Goal: Task Accomplishment & Management: Use online tool/utility

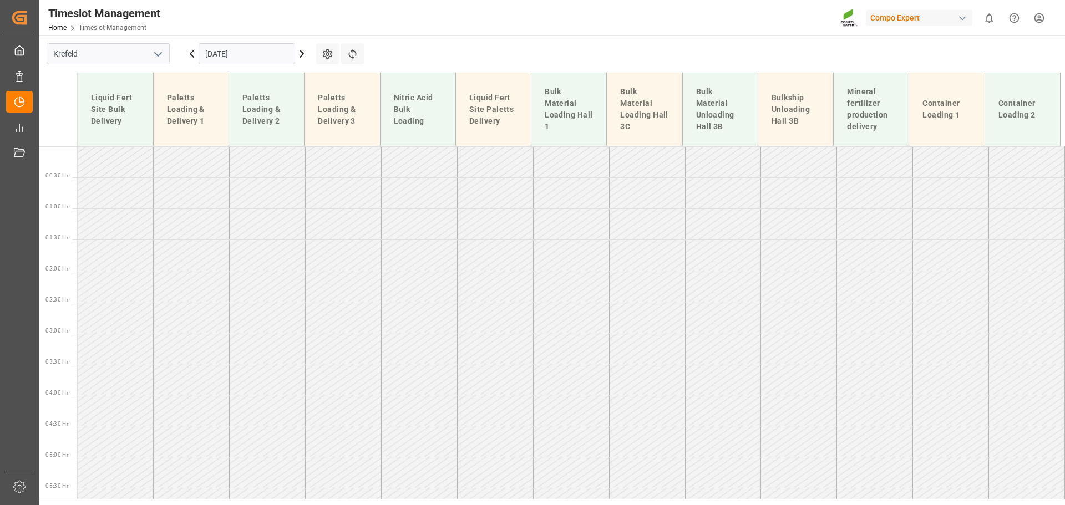
scroll to position [587, 0]
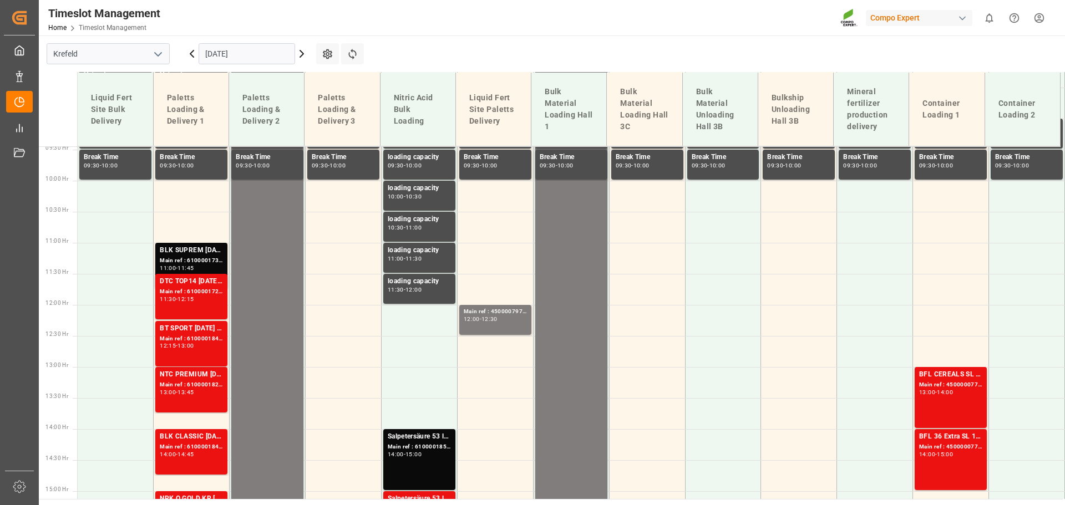
click at [55, 9] on div "Timeslot Management" at bounding box center [104, 13] width 112 height 17
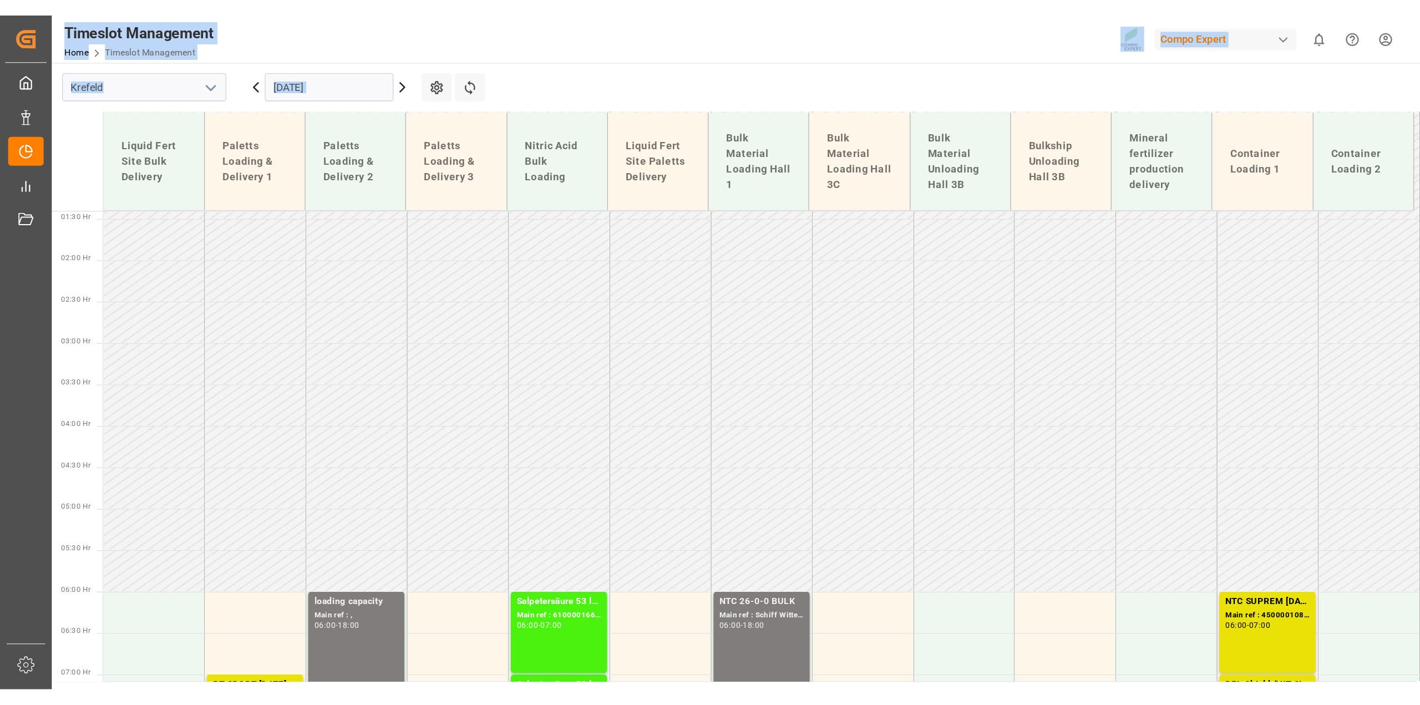
scroll to position [85, 0]
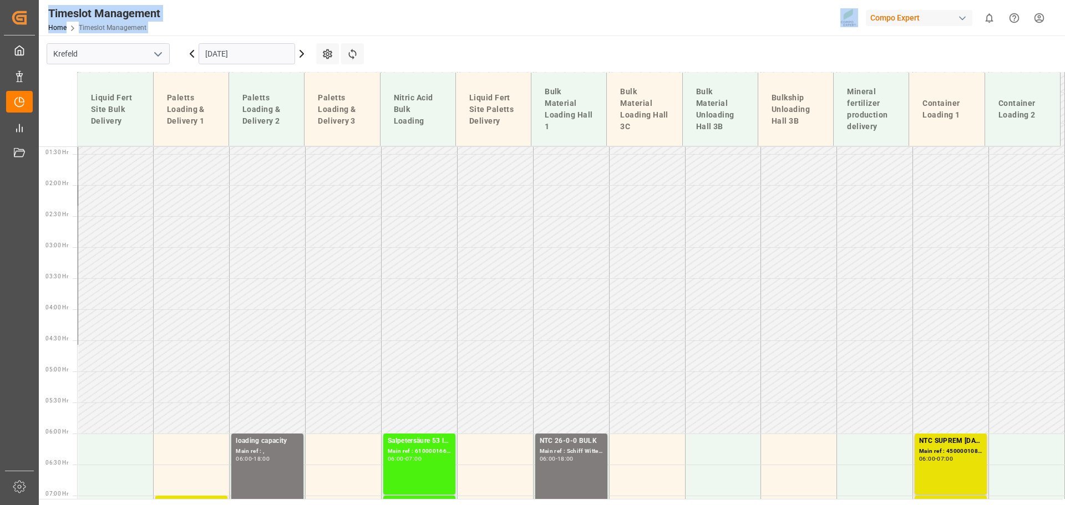
drag, startPoint x: 55, startPoint y: 9, endPoint x: 358, endPoint y: 35, distance: 303.8
click at [358, 35] on div "Timeslot Management Home Timeslot Management Compo Expert 0 Notifications Only …" at bounding box center [548, 17] width 1034 height 35
click at [377, 26] on div "Timeslot Management Home Timeslot Management Compo Expert 0 Notifications Only …" at bounding box center [548, 17] width 1034 height 35
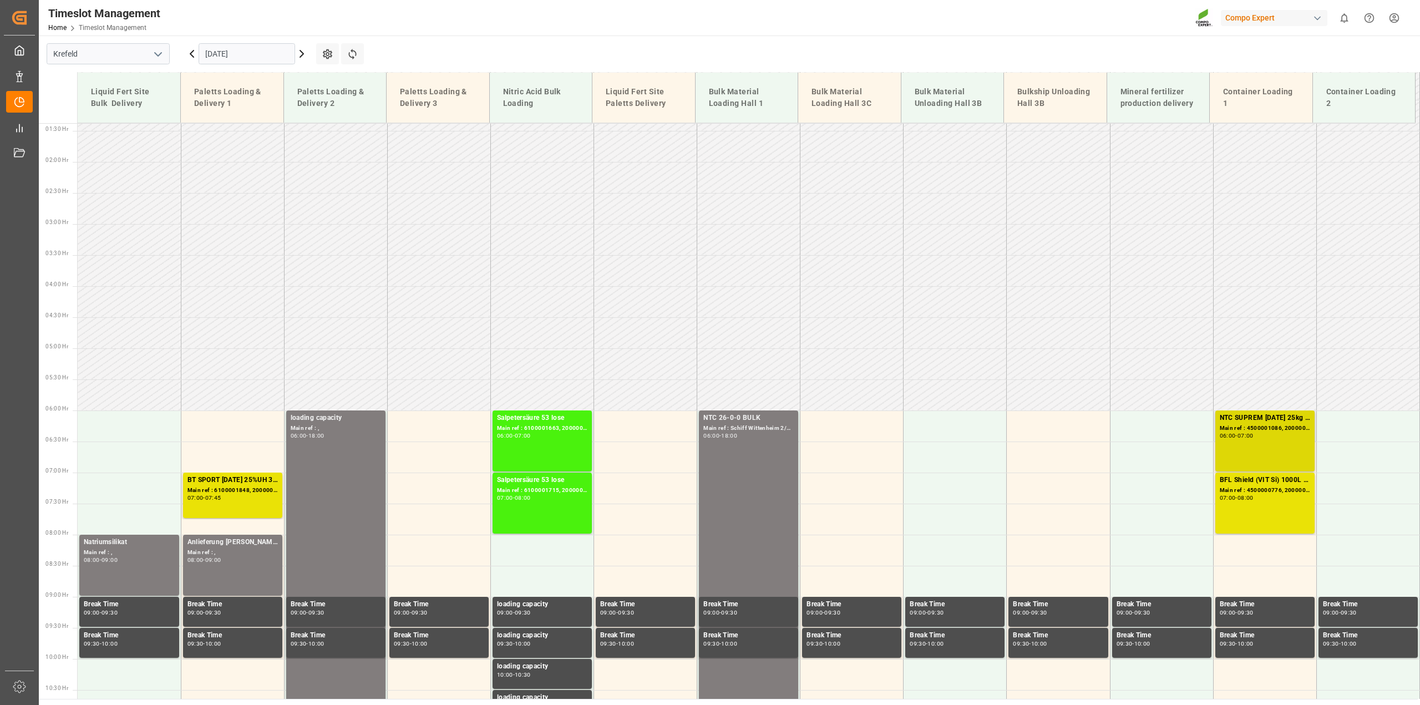
click at [1064, 436] on div "07:00" at bounding box center [1245, 435] width 16 height 5
click at [1064, 496] on div "07:00 - 08:00" at bounding box center [1264, 498] width 90 height 6
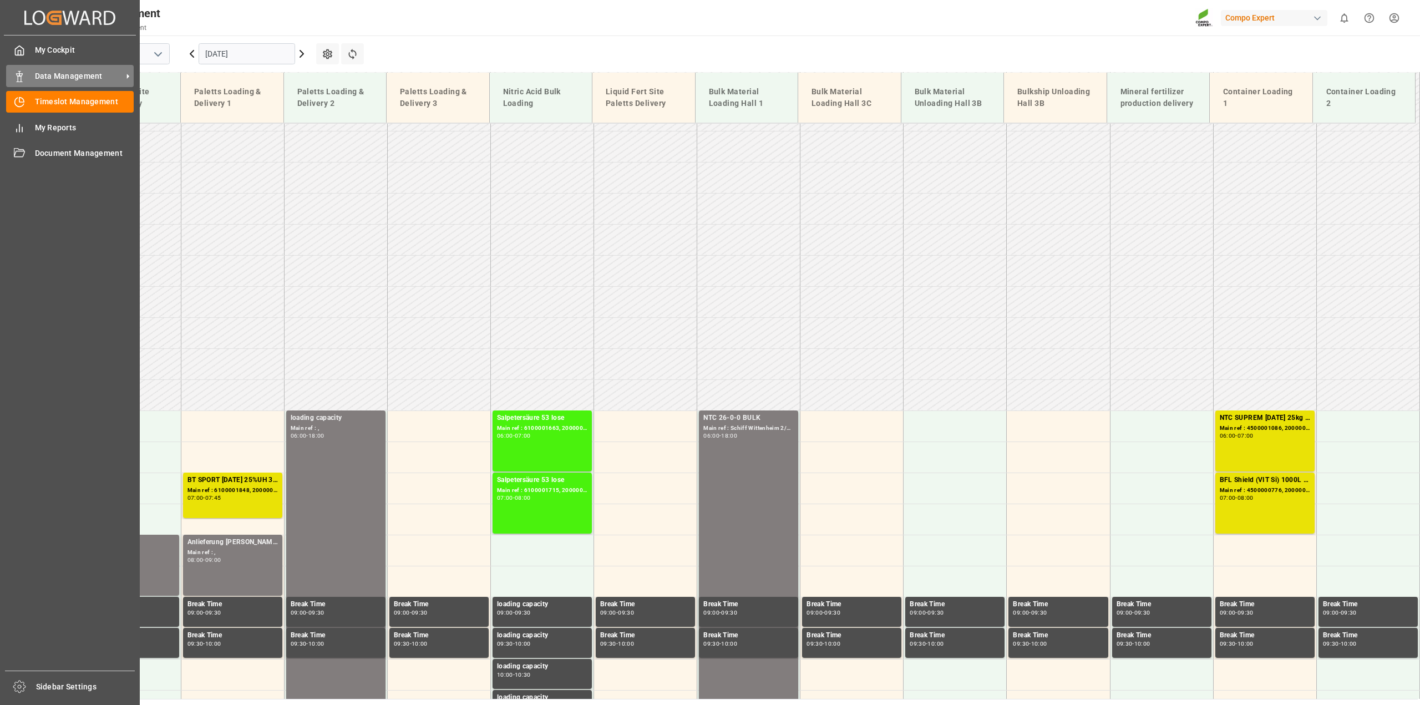
click at [51, 74] on span "Data Management" at bounding box center [79, 76] width 88 height 12
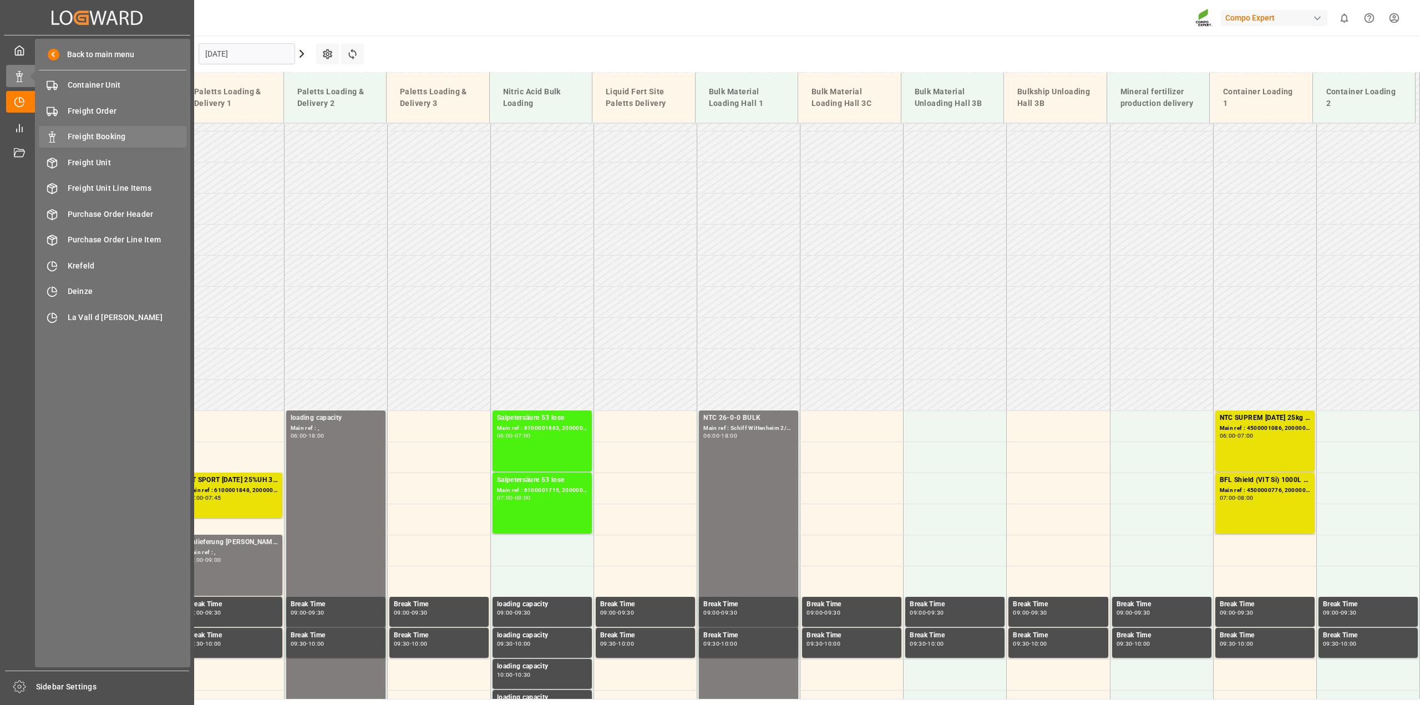
click at [108, 133] on span "Freight Booking" at bounding box center [127, 137] width 119 height 12
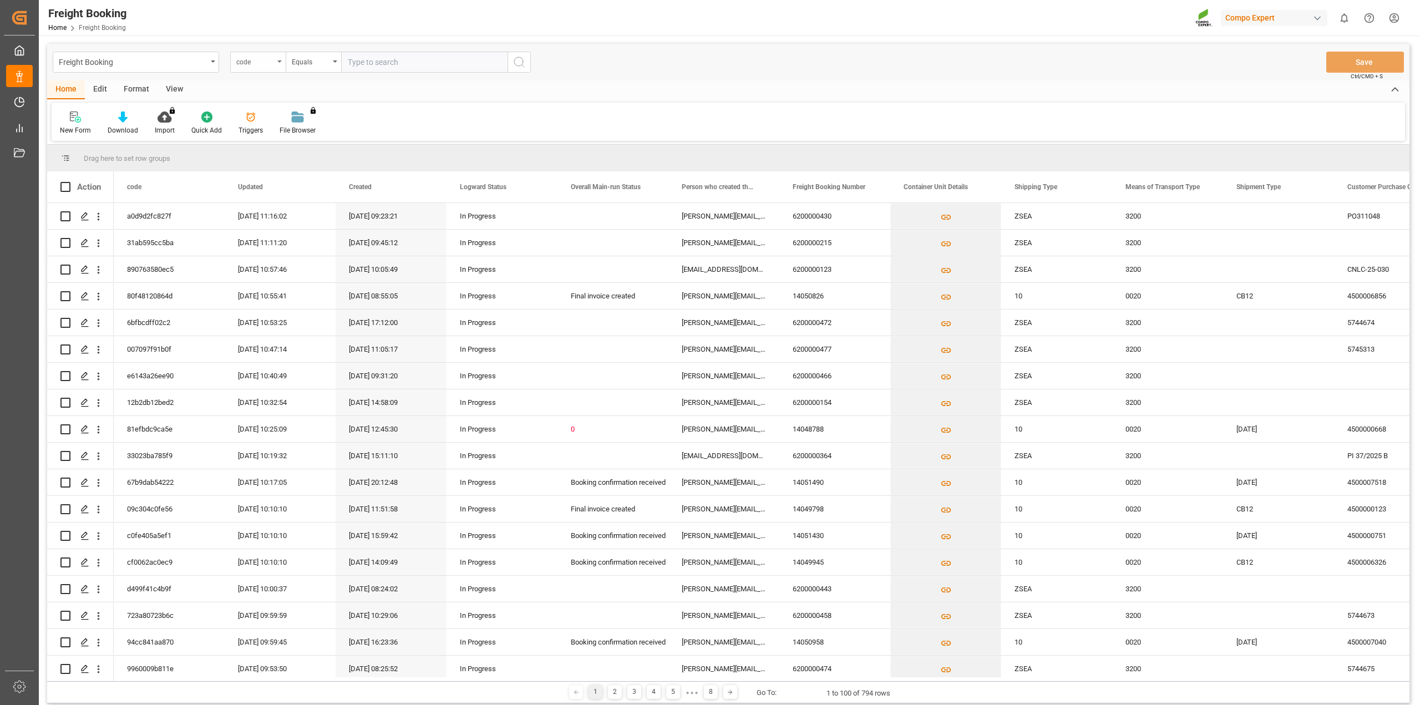
click at [248, 69] on div "code" at bounding box center [257, 62] width 55 height 21
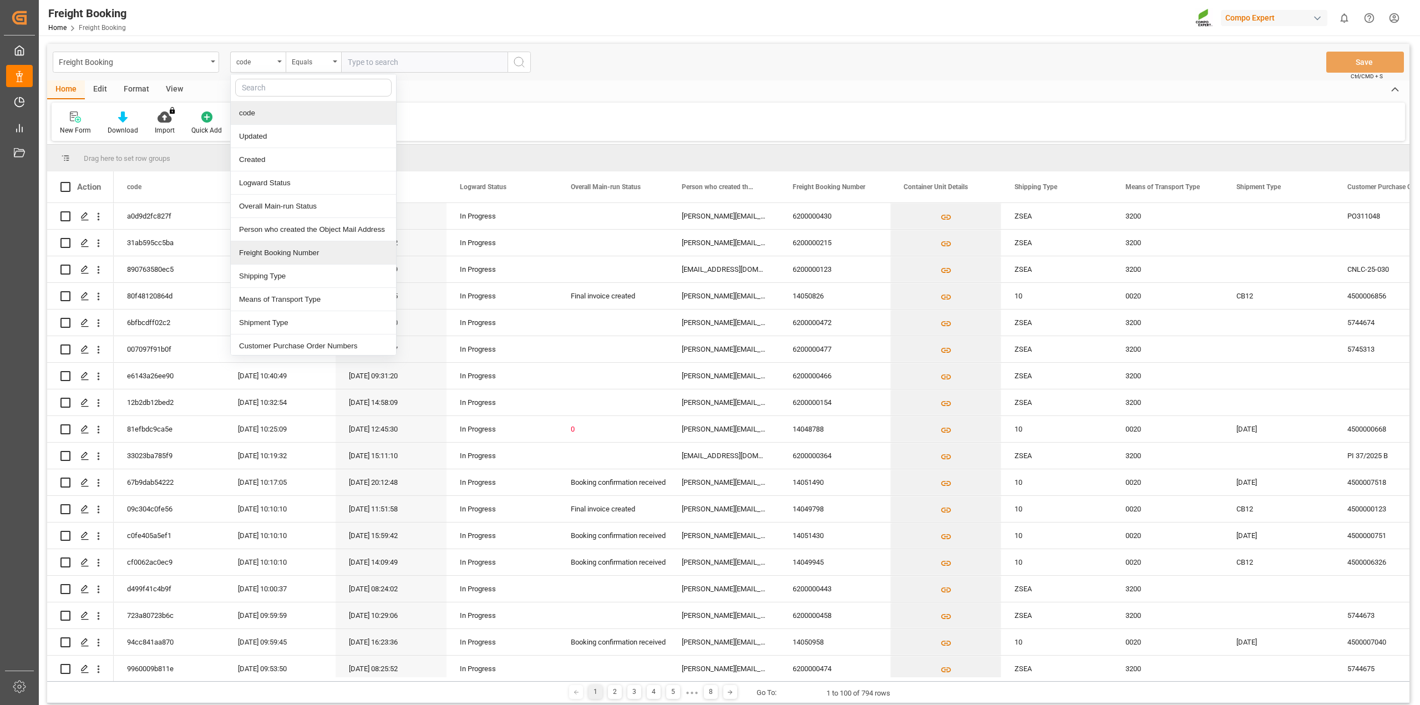
click at [294, 256] on div "Freight Booking Number" at bounding box center [313, 252] width 165 height 23
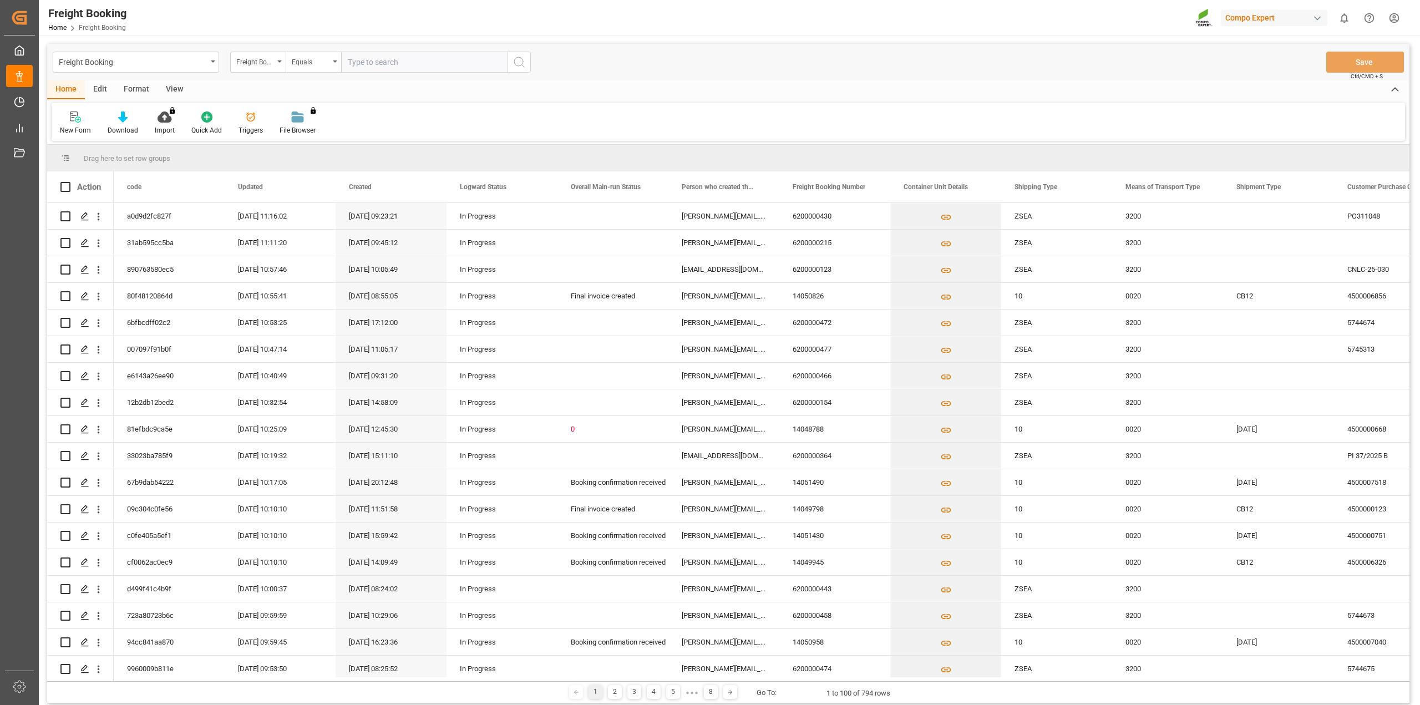
click at [386, 60] on input "text" at bounding box center [424, 62] width 166 height 21
type input "6200000365"
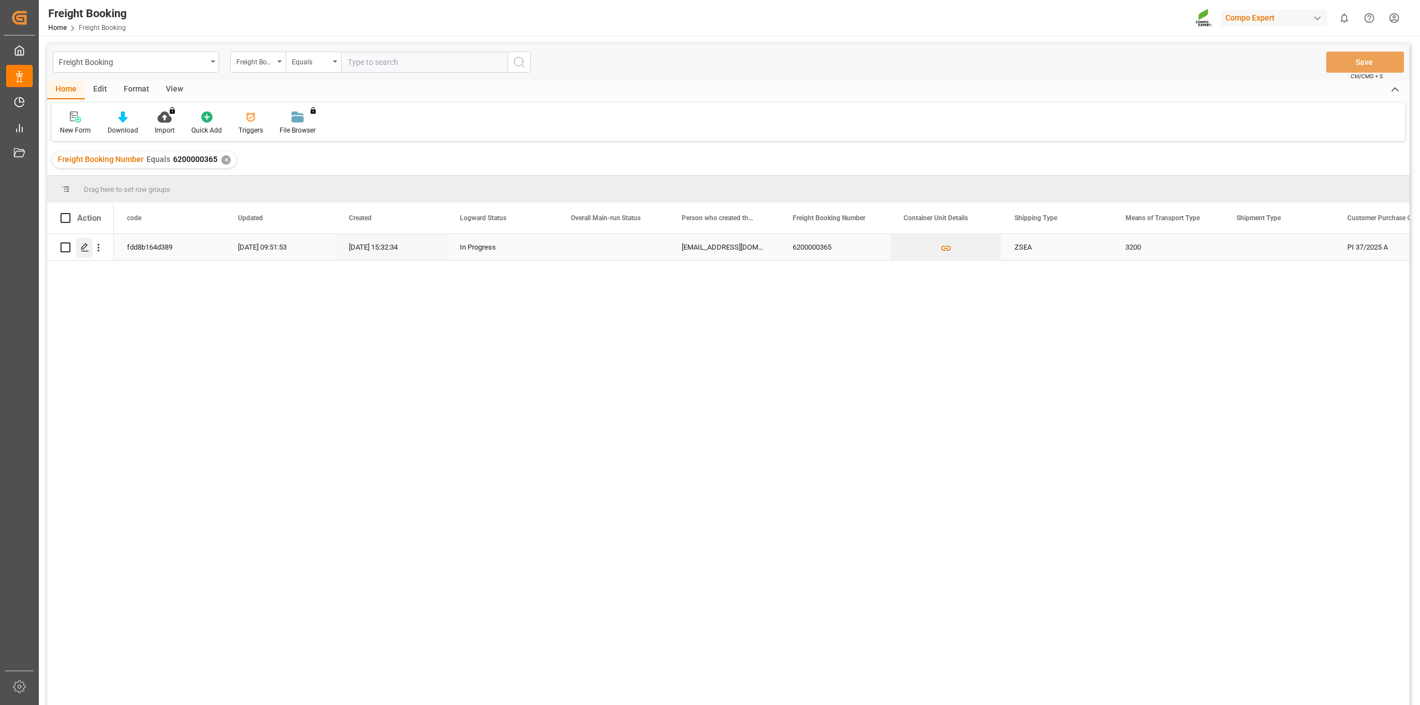
click at [87, 256] on div "Press SPACE to select this row." at bounding box center [84, 247] width 17 height 21
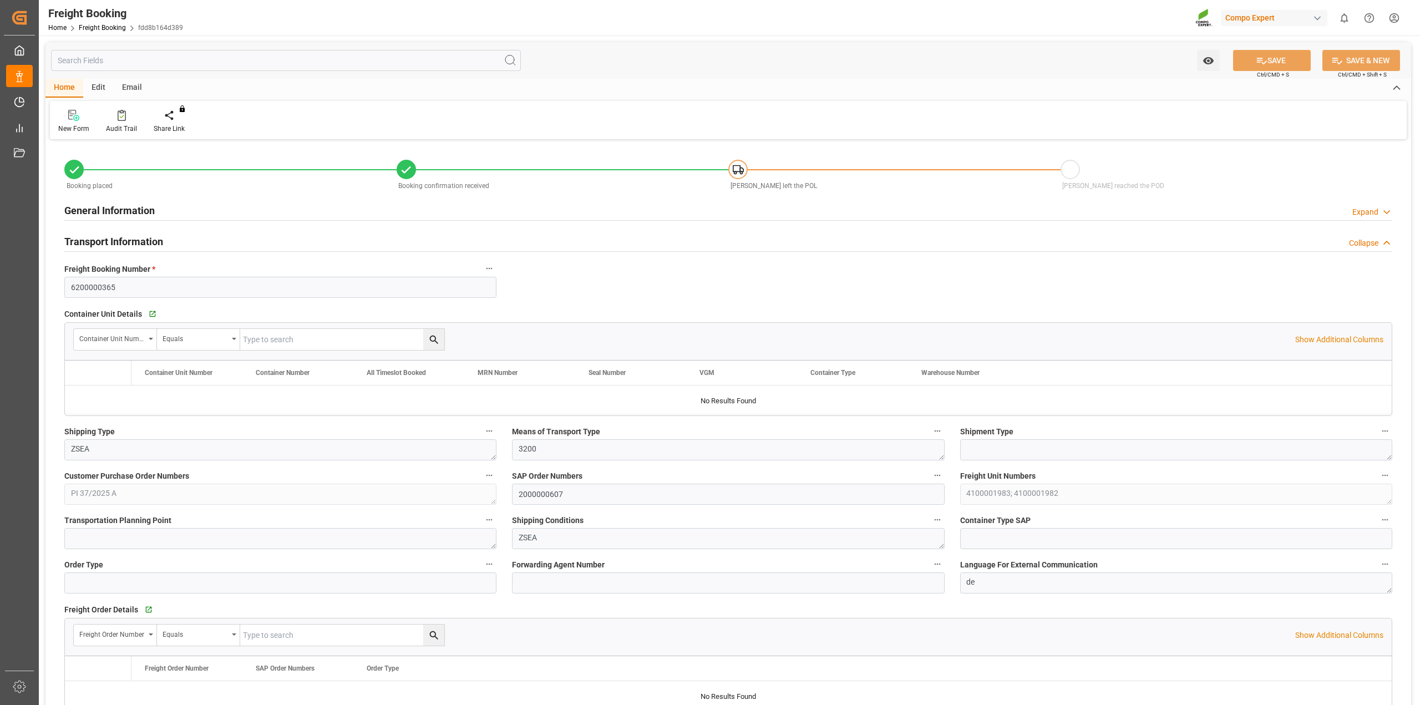
type input "Cosco"
type input "COSCO Shipping Co. Ltd."
type input "9262132"
type input "BEANR"
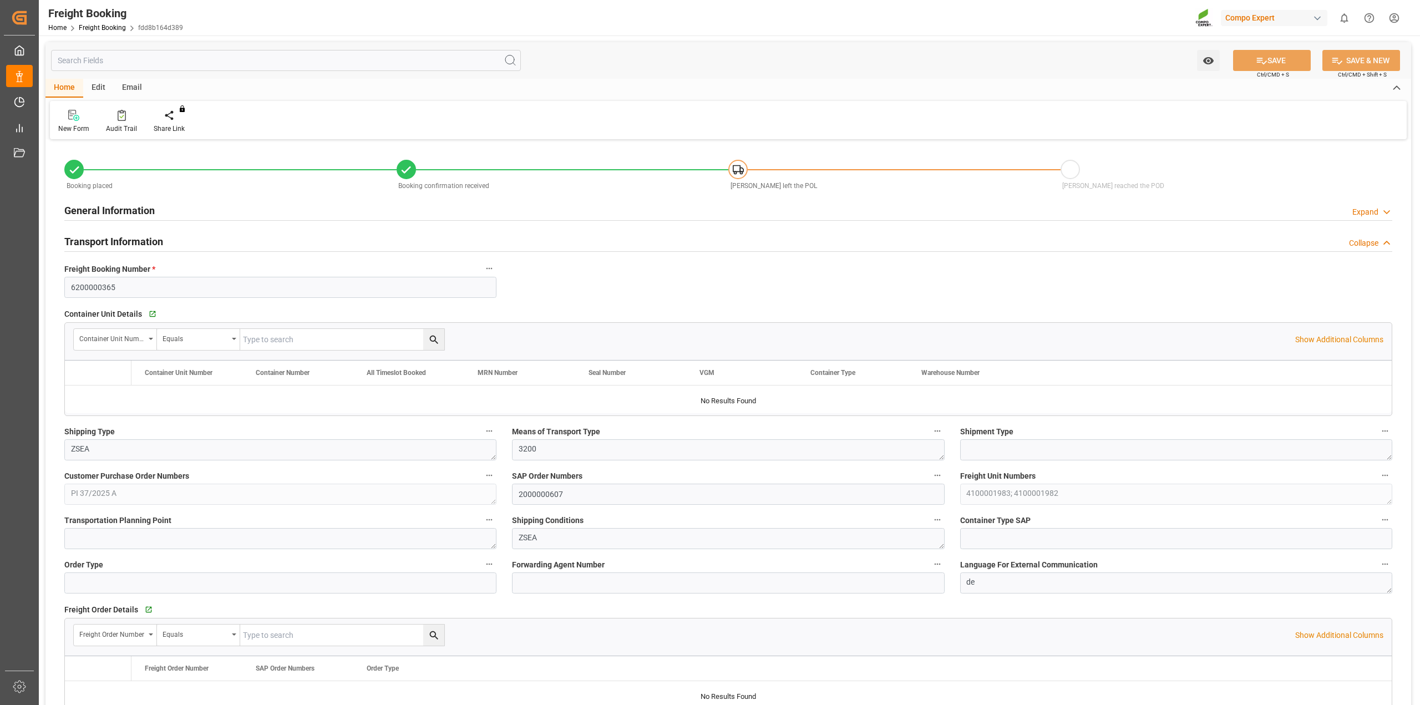
type input "TRMER"
type input "0"
type input "26342"
type input "[DATE] 01:00"
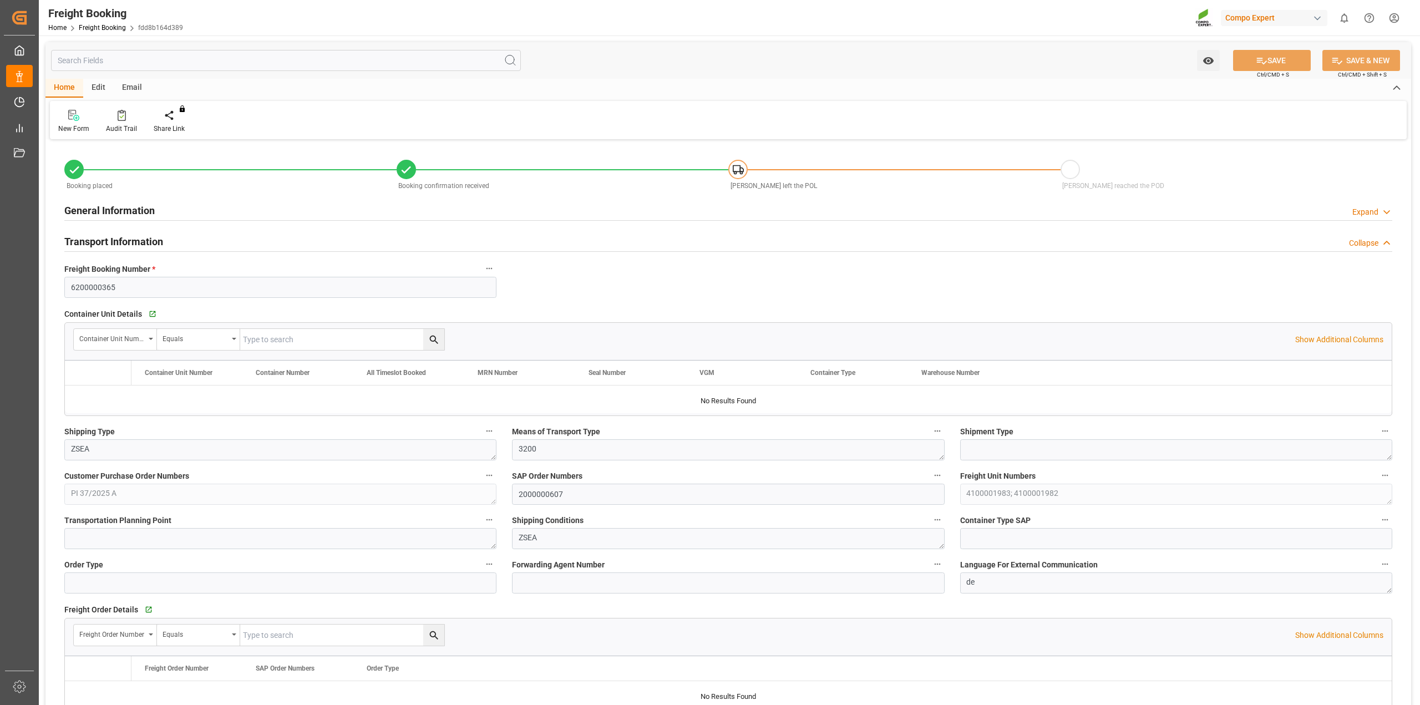
type input "[DATE] 00:00"
type input "[DATE] 22:00"
type input "[DATE] 20:00"
type input "[DATE] 15:32"
type input "[DATE] 15:34"
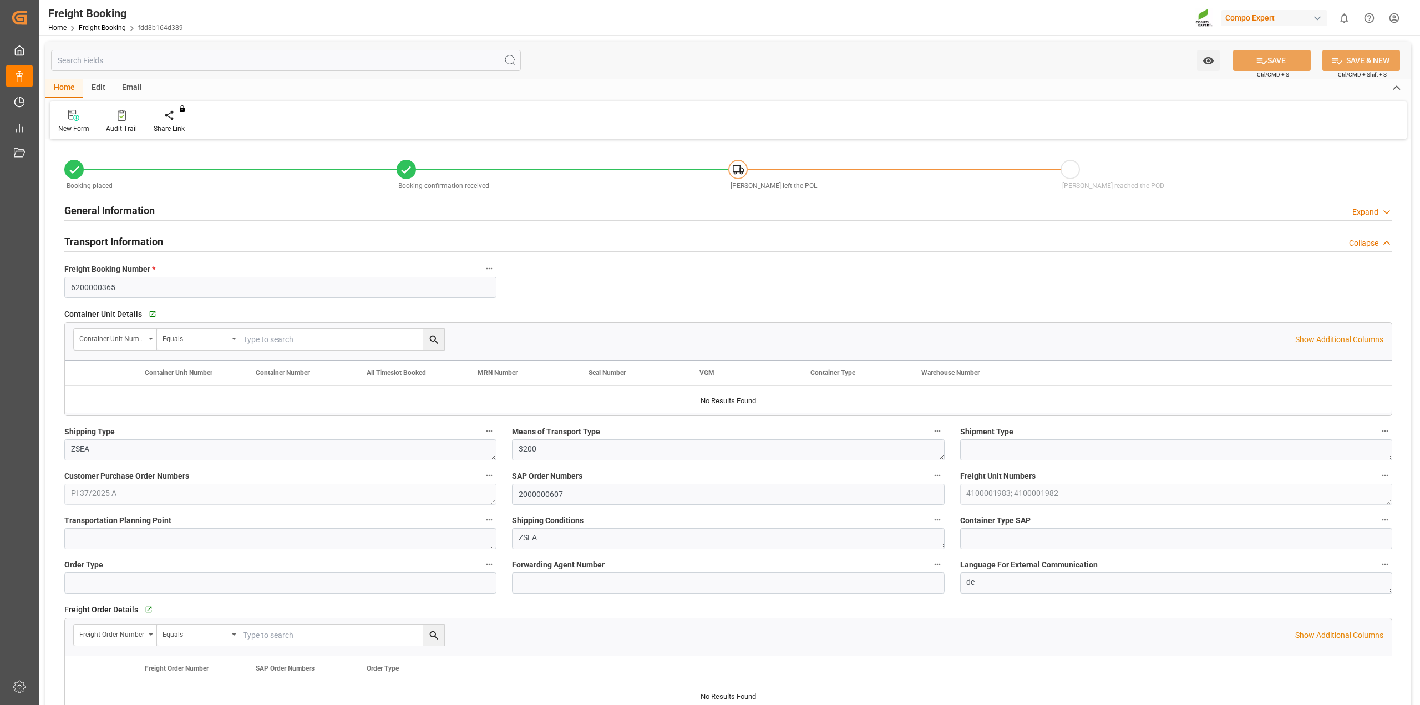
type input "[DATE] 15:34"
type input "[DATE] 07:30"
type input "[DATE] 07:18"
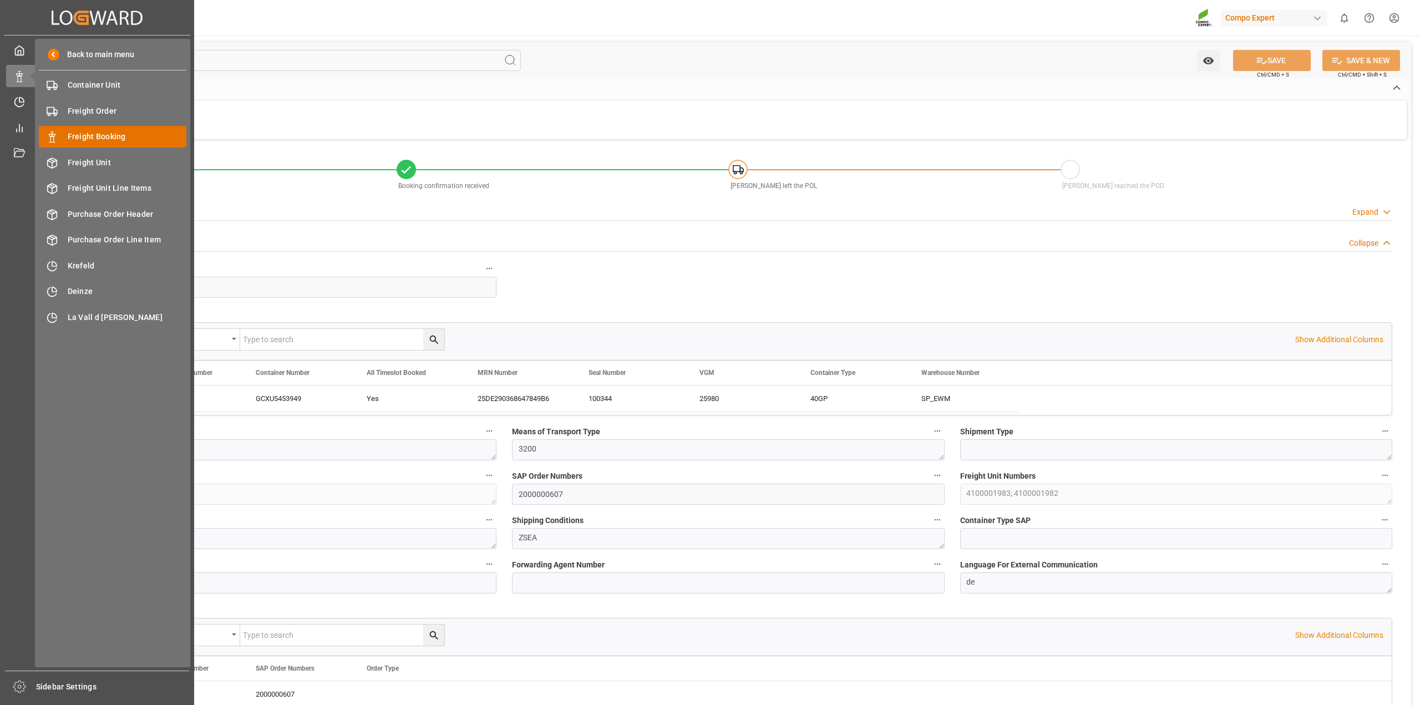
click at [92, 129] on div "Freight Booking Freight Booking" at bounding box center [113, 137] width 148 height 22
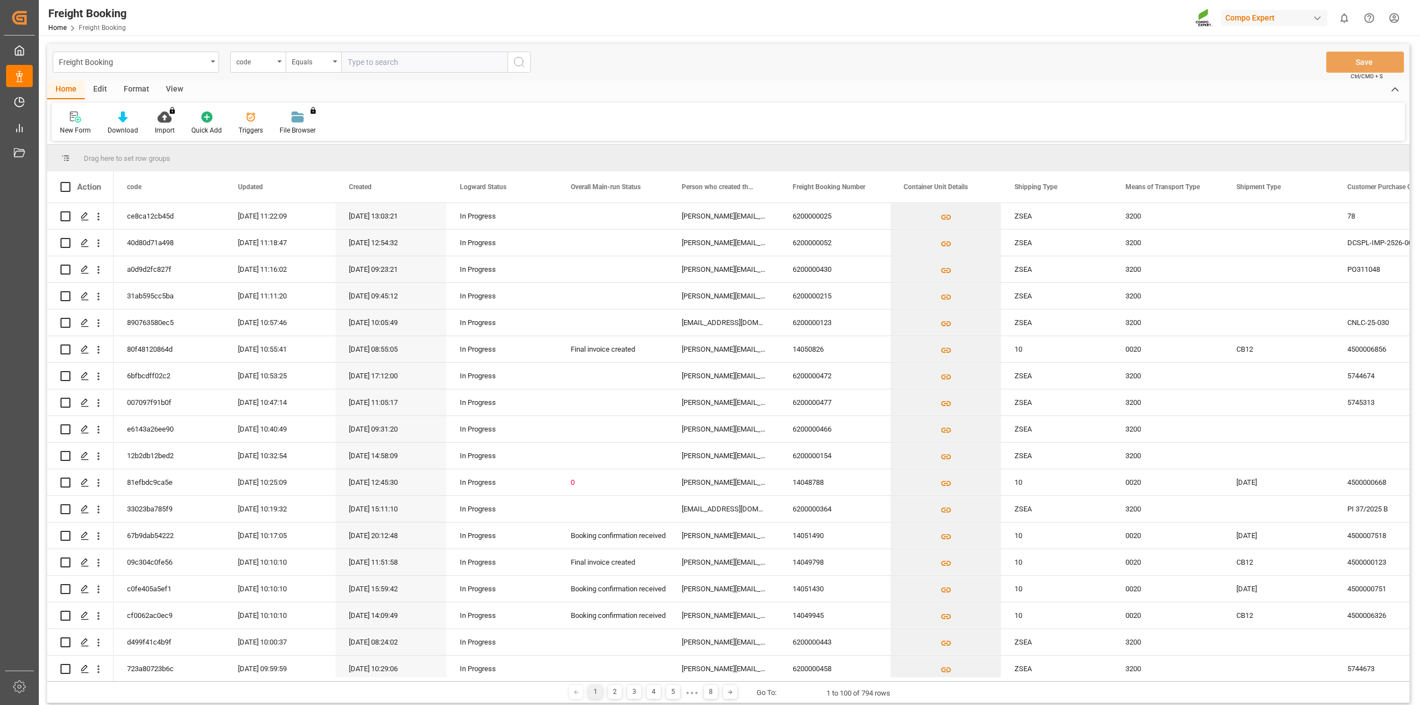
click at [248, 62] on div "code" at bounding box center [255, 60] width 38 height 13
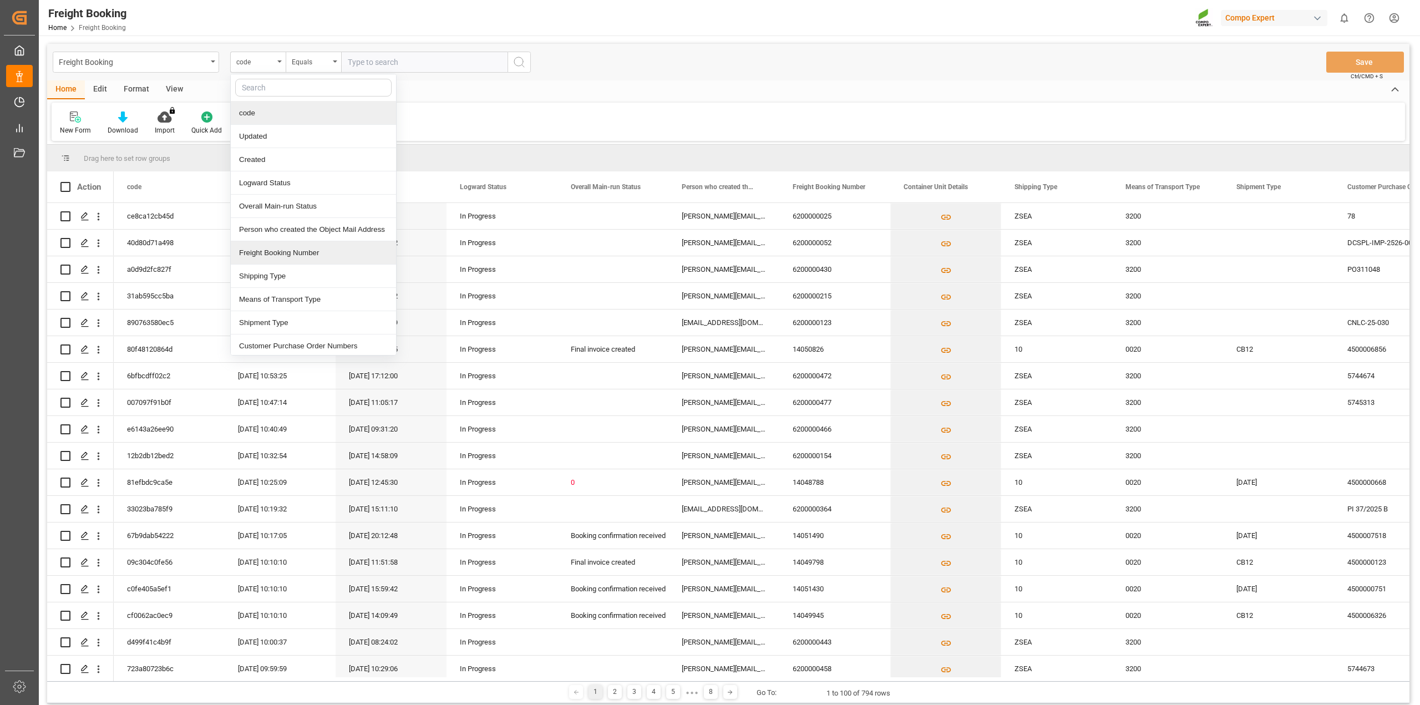
click at [288, 248] on div "Freight Booking Number" at bounding box center [313, 252] width 165 height 23
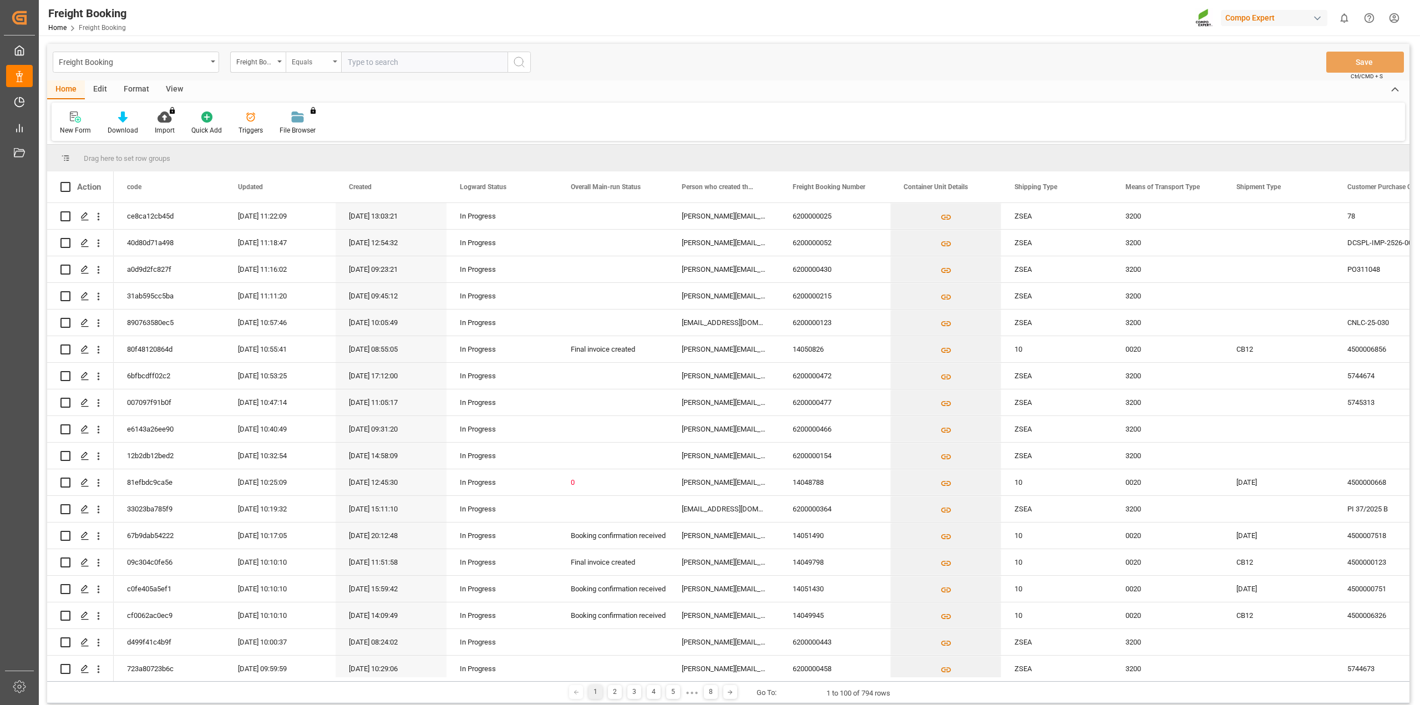
click at [302, 69] on div "Equals" at bounding box center [313, 62] width 55 height 21
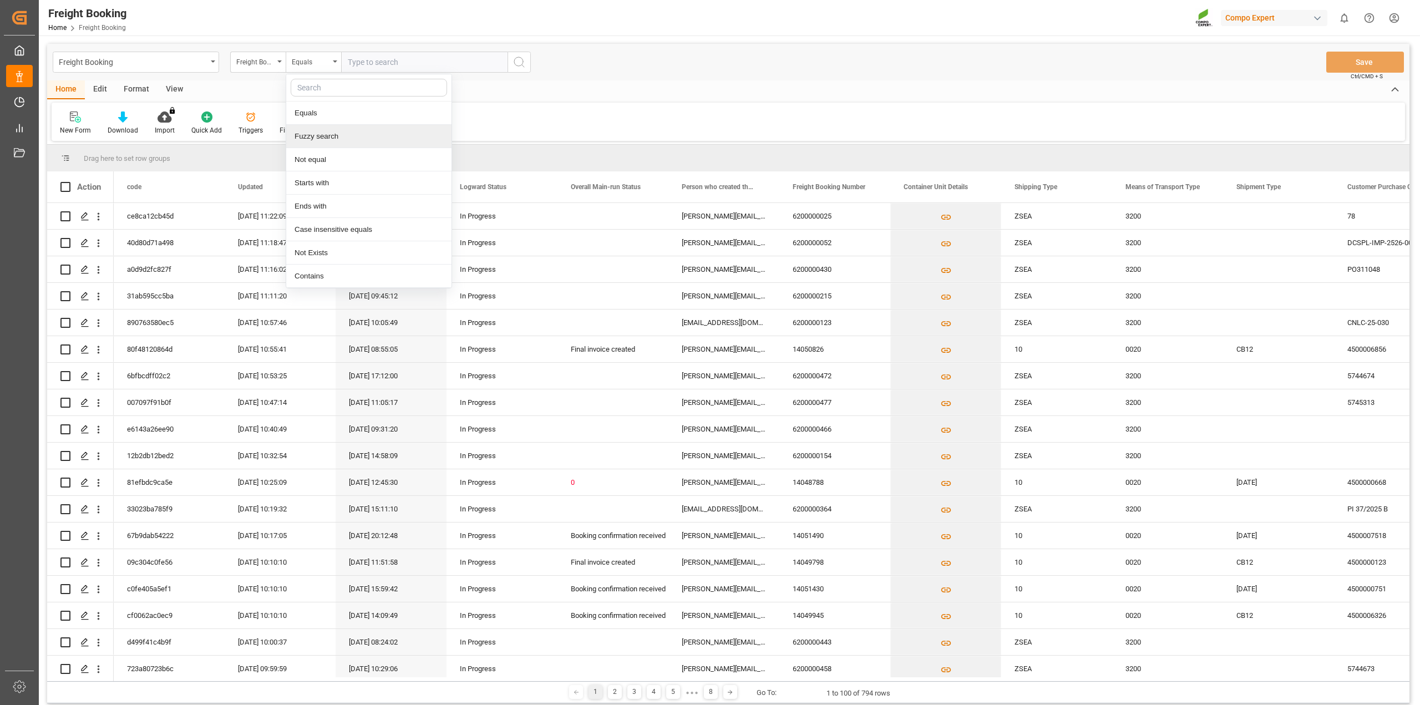
click at [321, 141] on div "Fuzzy search" at bounding box center [368, 136] width 165 height 23
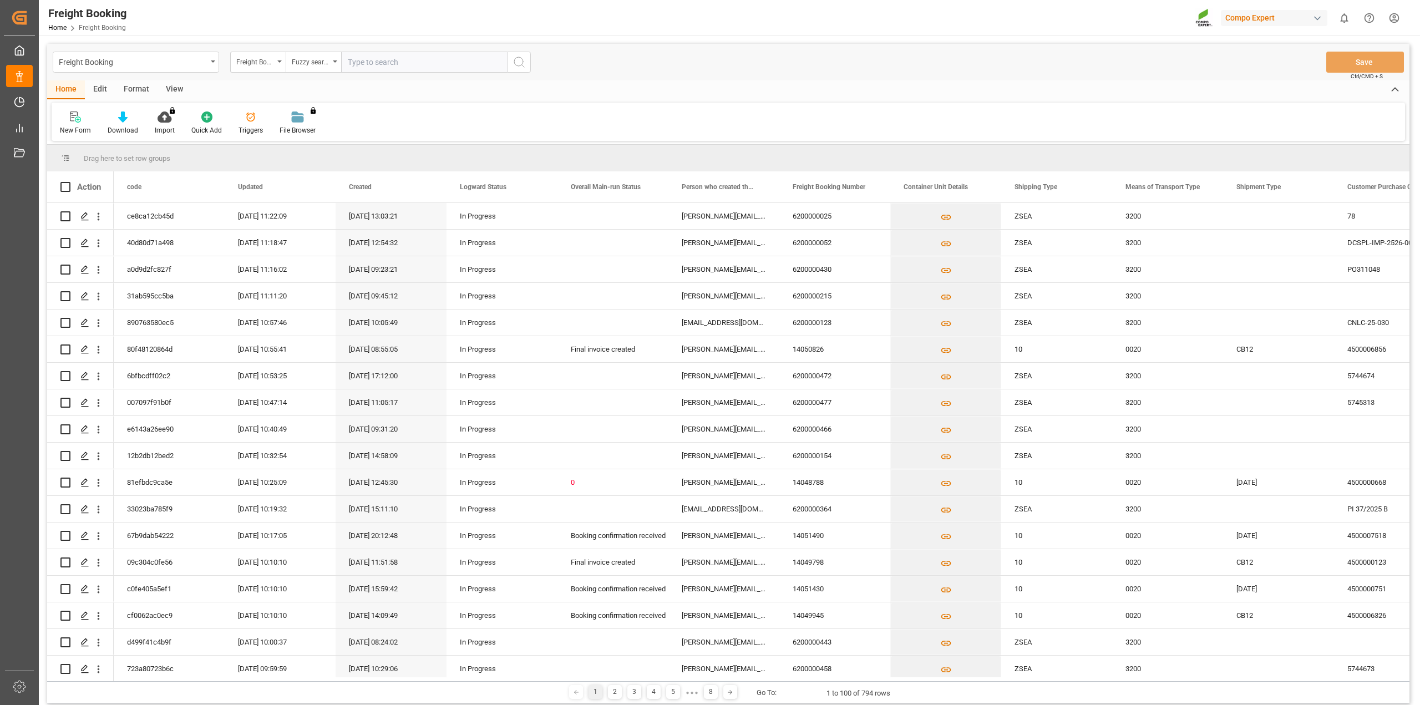
paste input "6200000023"
type input "6200000023"
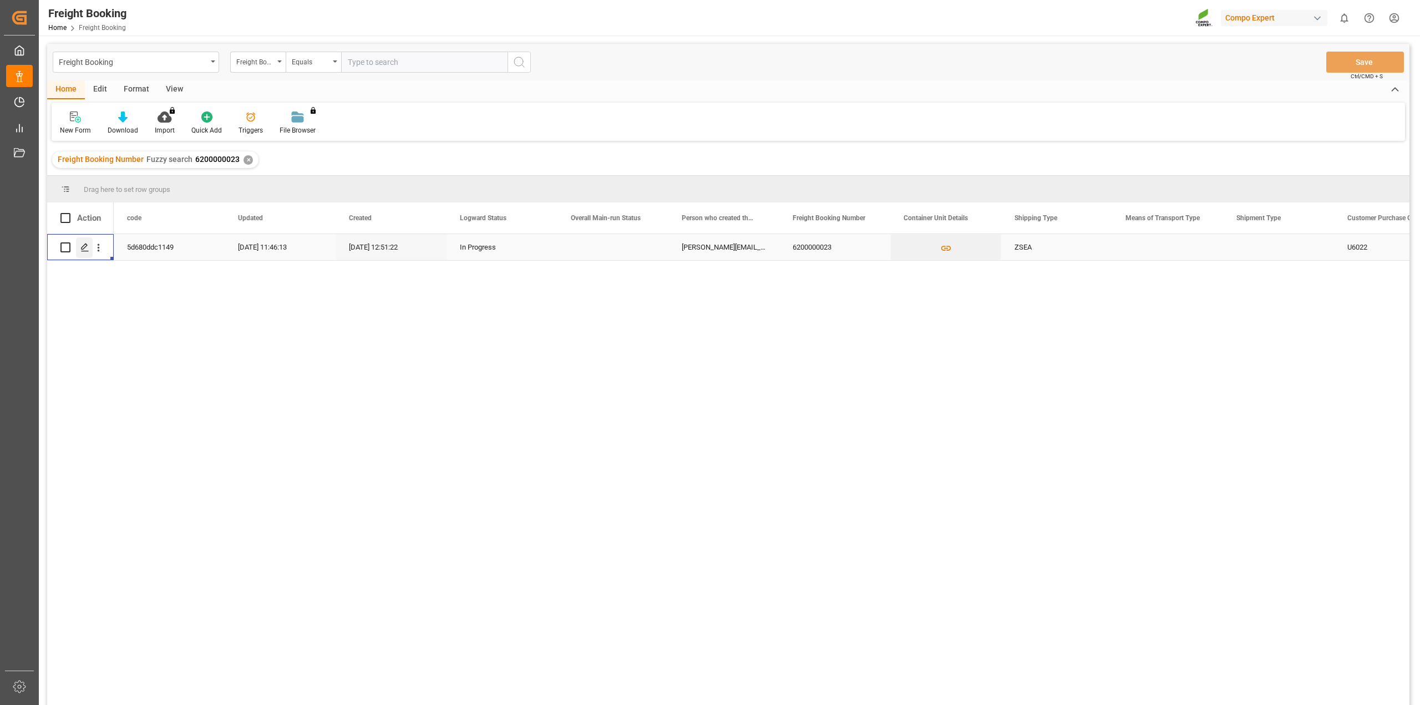
click at [88, 245] on icon "Press SPACE to select this row." at bounding box center [84, 247] width 9 height 9
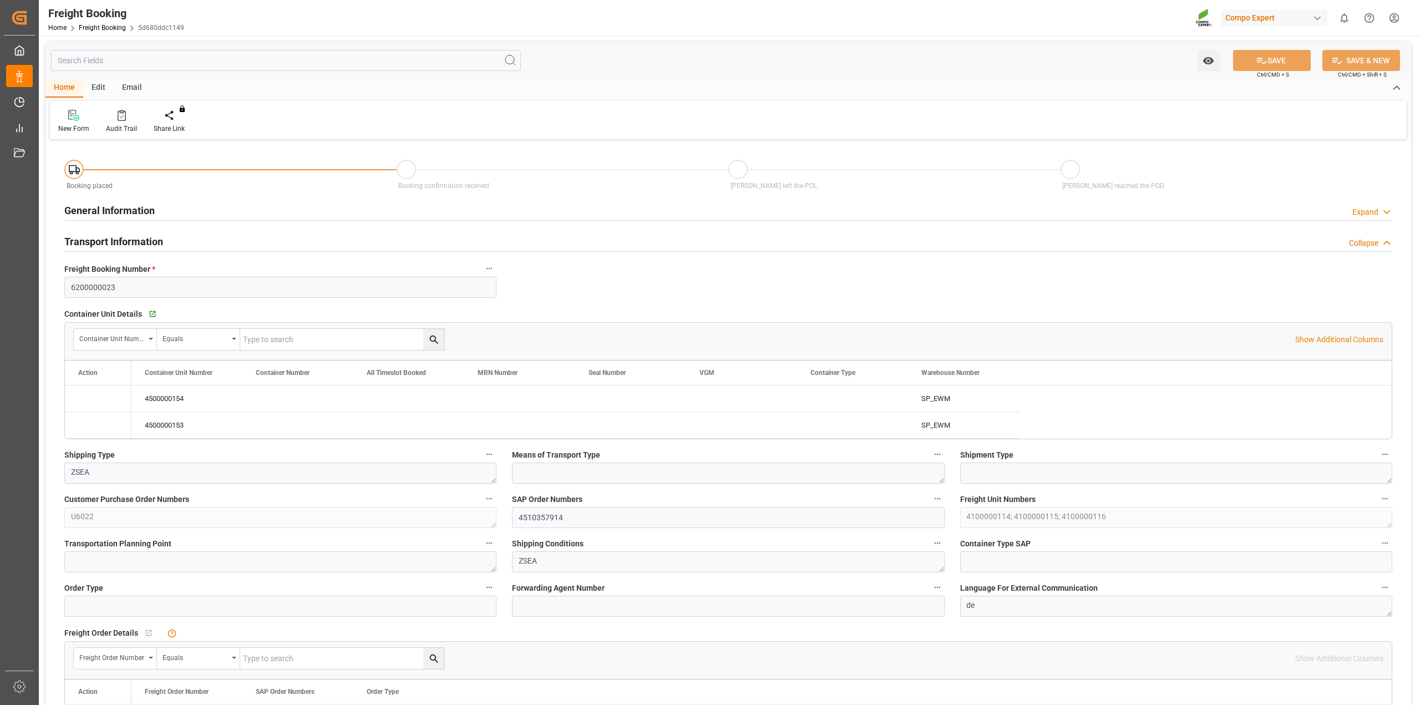
type input "LBBEY"
type input "0"
type input "42321.6"
type input "[DATE] 01:00"
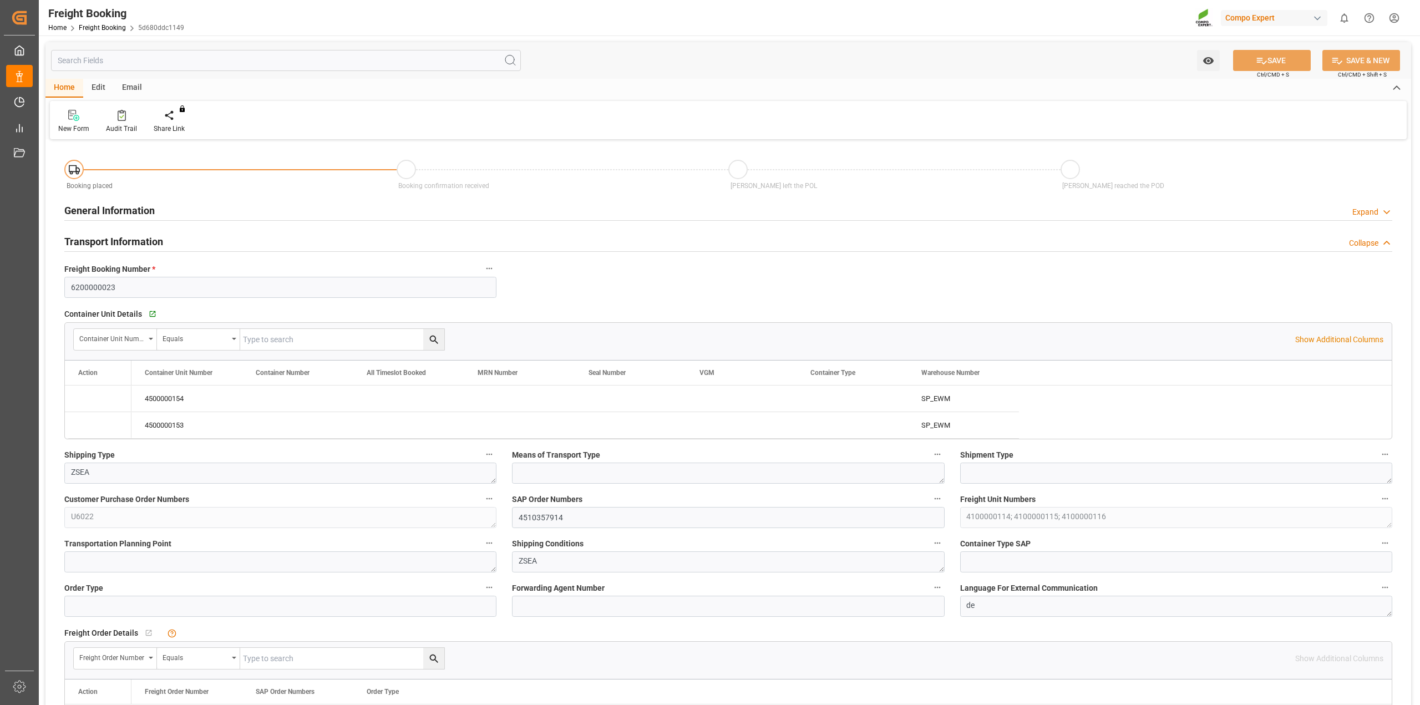
type input "[DATE] 12:51"
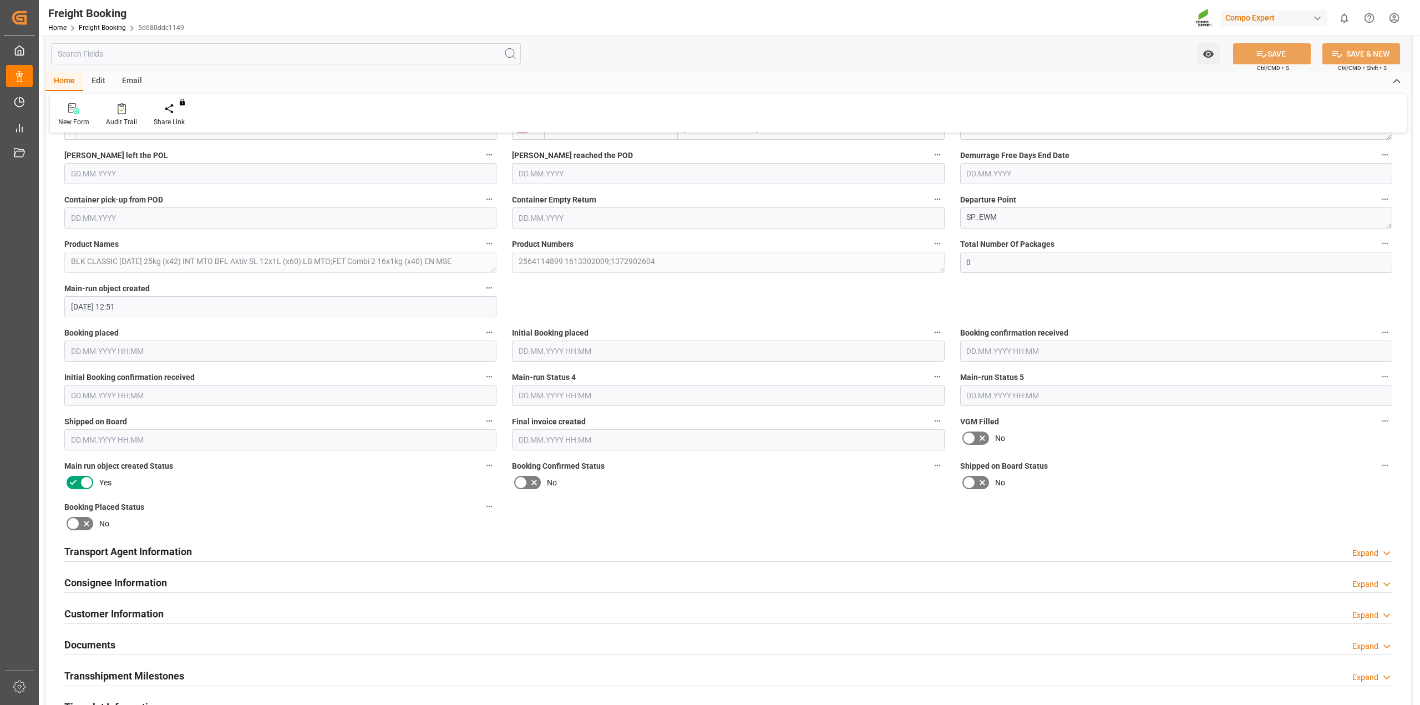
scroll to position [1165, 0]
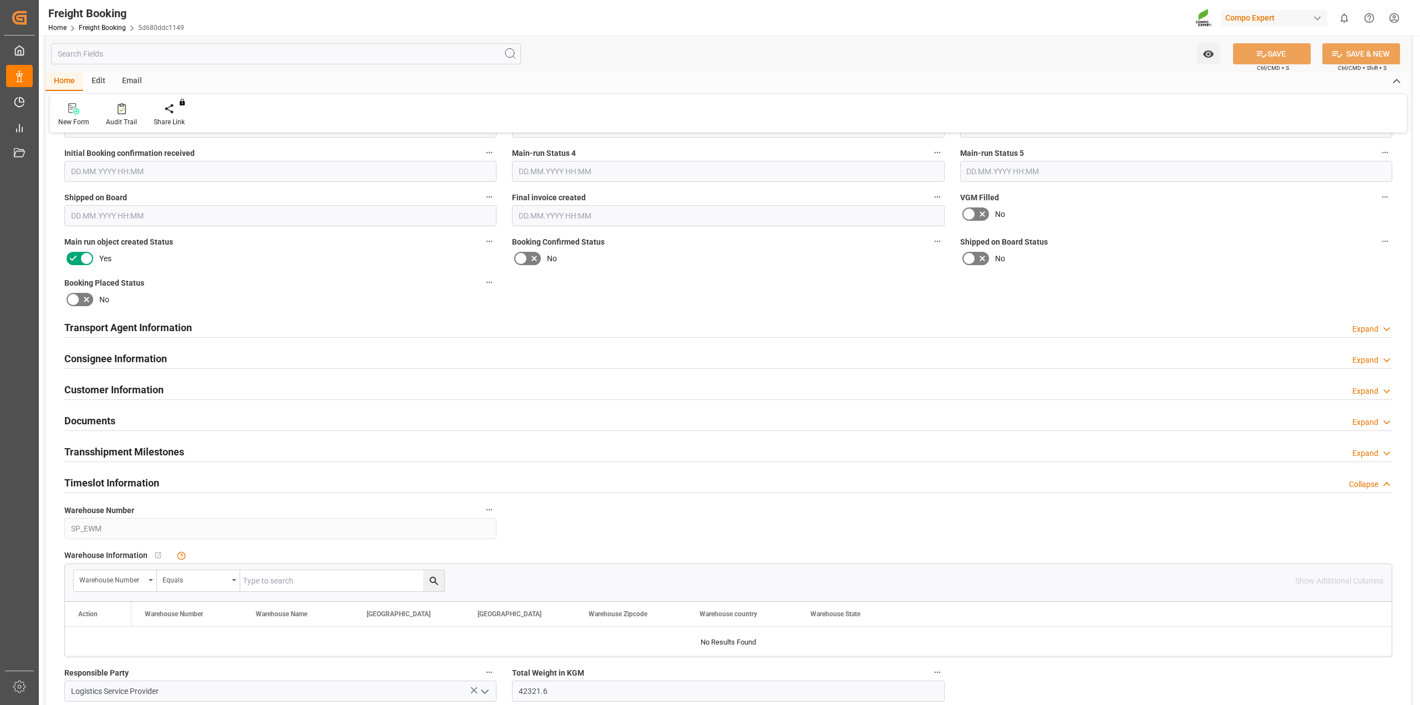
click at [233, 479] on div "Timeslot Information Collapse" at bounding box center [728, 481] width 1328 height 21
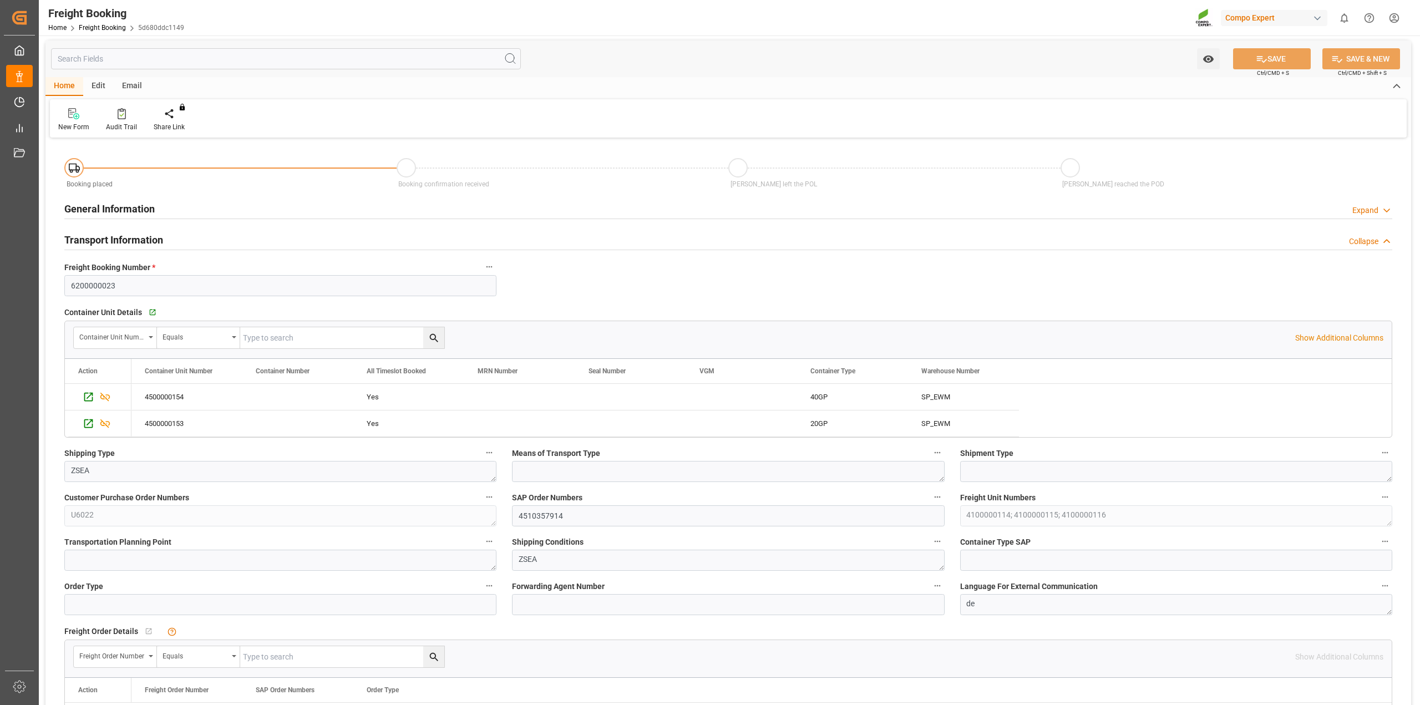
scroll to position [0, 0]
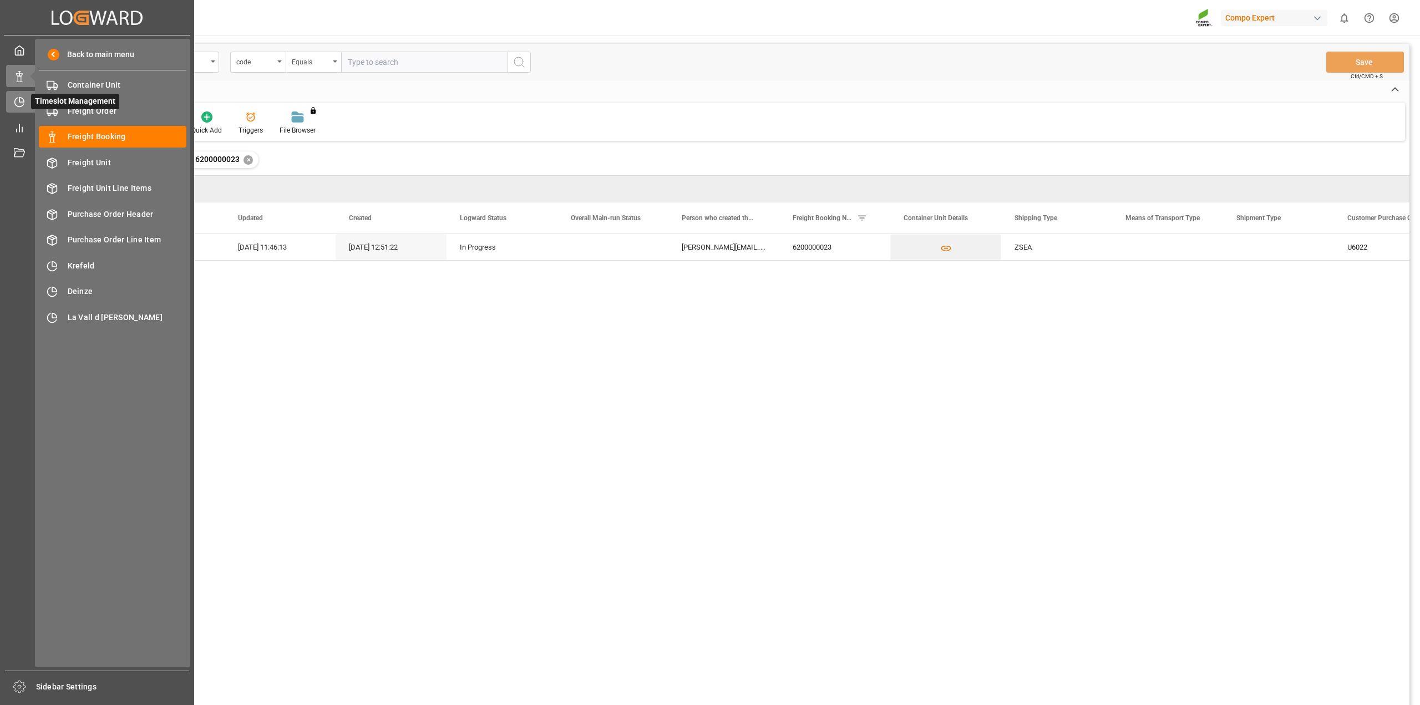
click at [27, 100] on div "Timeslot Management Timeslot Management" at bounding box center [97, 102] width 182 height 22
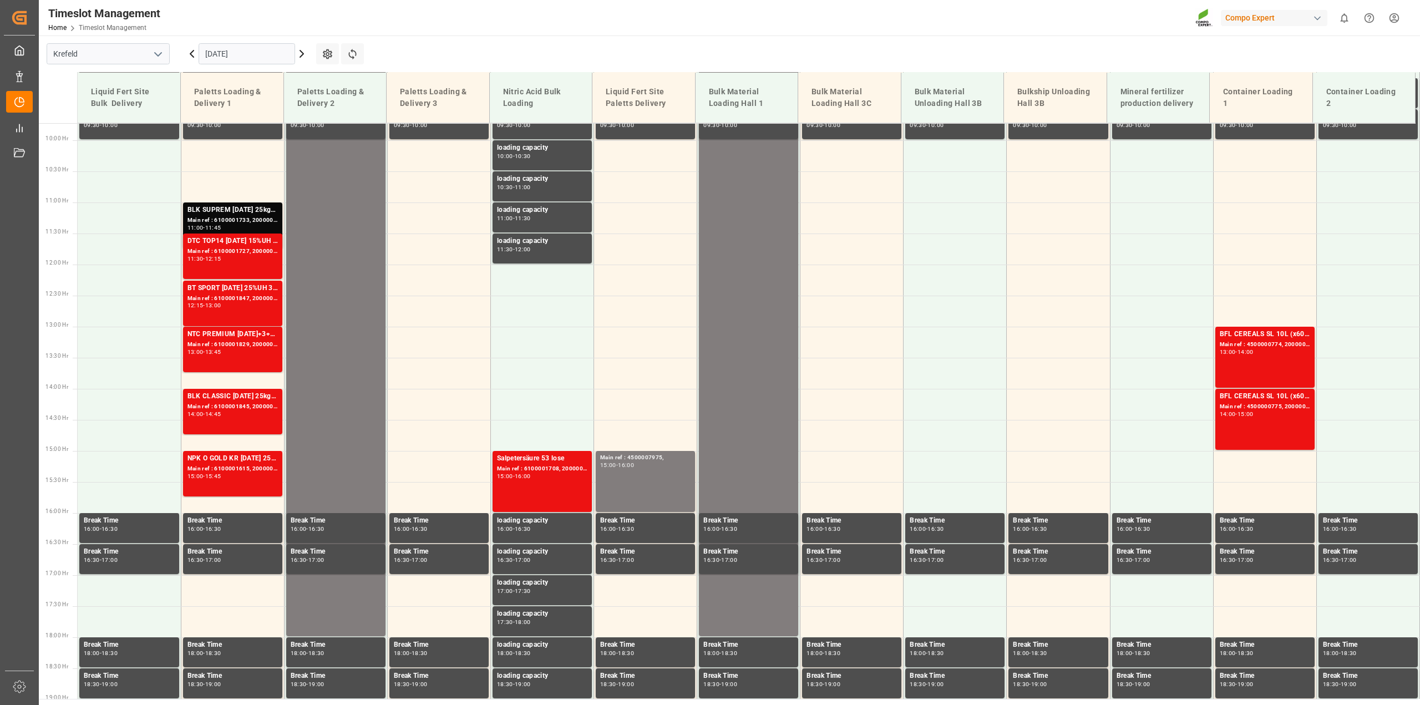
scroll to position [626, 0]
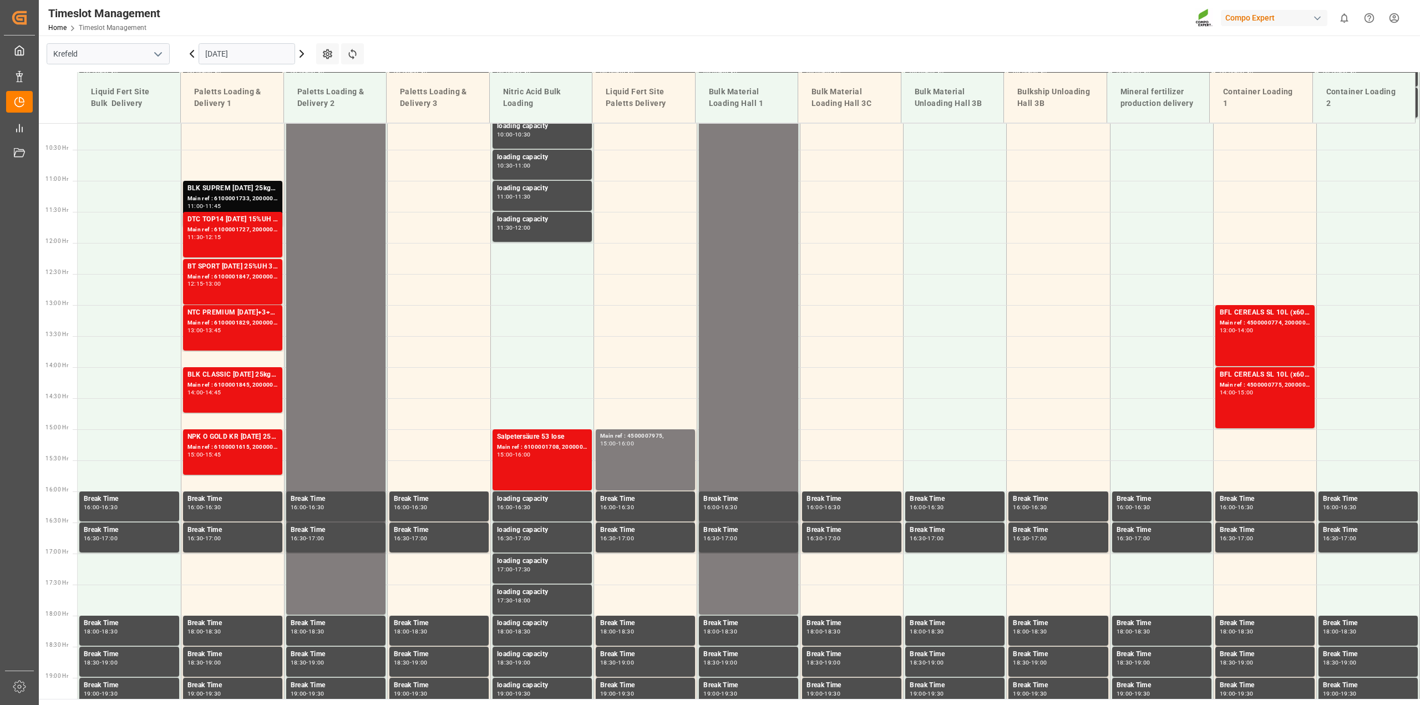
click at [240, 60] on input "[DATE]" at bounding box center [247, 53] width 96 height 21
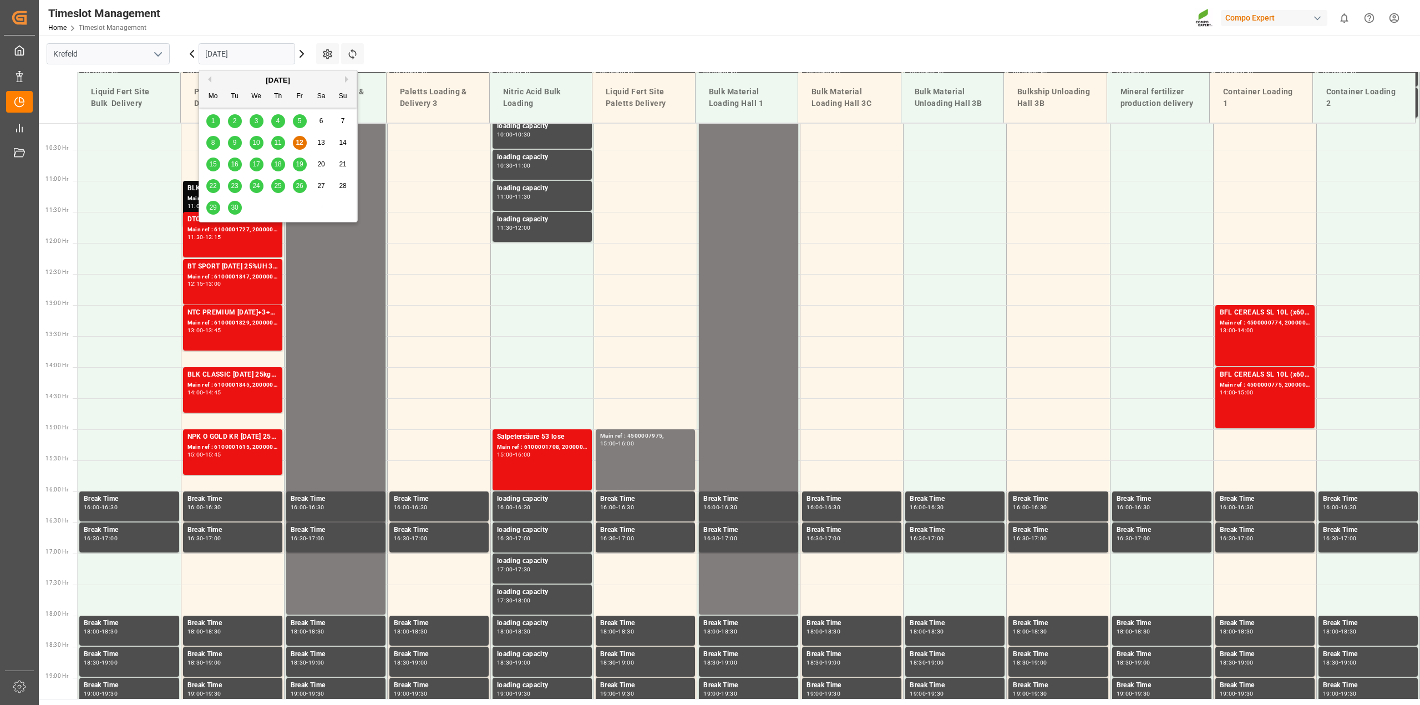
click at [256, 187] on span "24" at bounding box center [255, 186] width 7 height 8
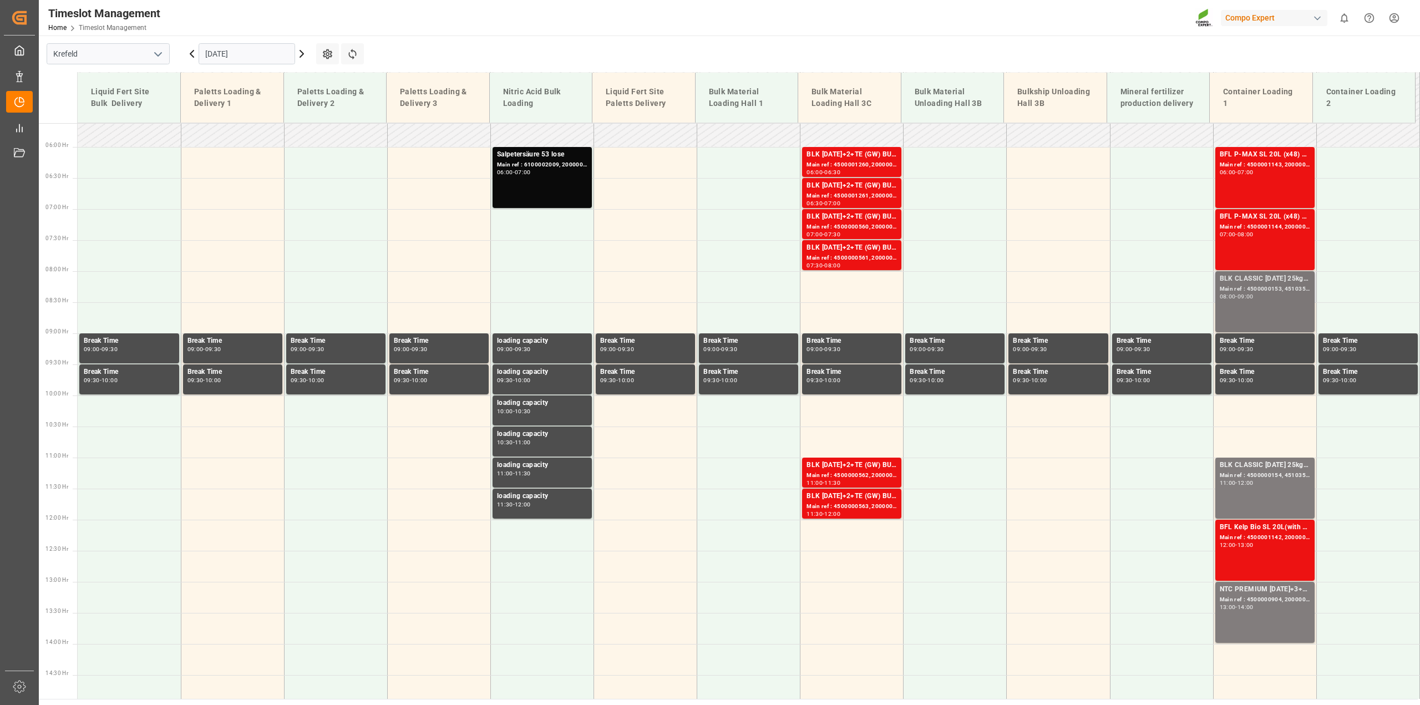
scroll to position [348, 0]
click at [1064, 315] on div "BLK CLASSIC [DATE] 25kg (x42) INT MTO Main ref : 4500000153, 4510357914 08:00 -…" at bounding box center [1264, 302] width 90 height 57
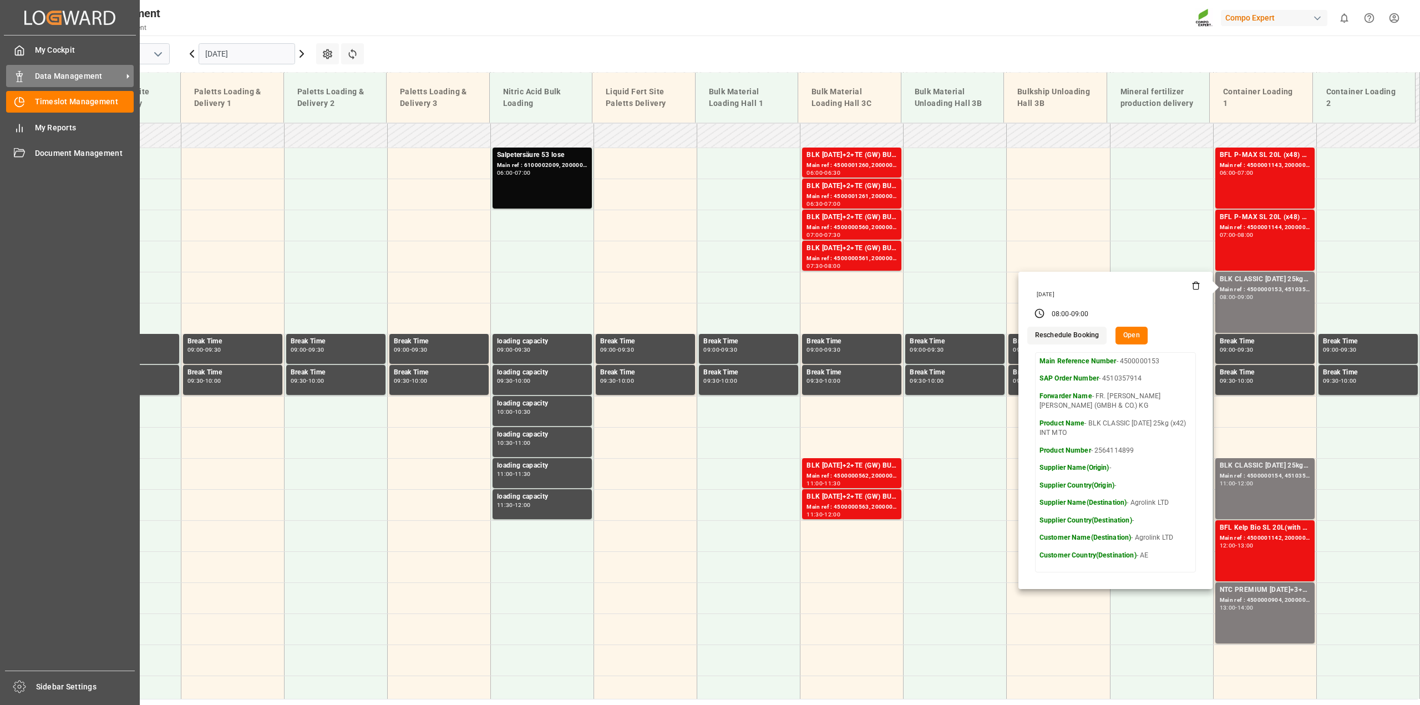
click at [34, 79] on div "Data Management Data Management" at bounding box center [70, 76] width 128 height 22
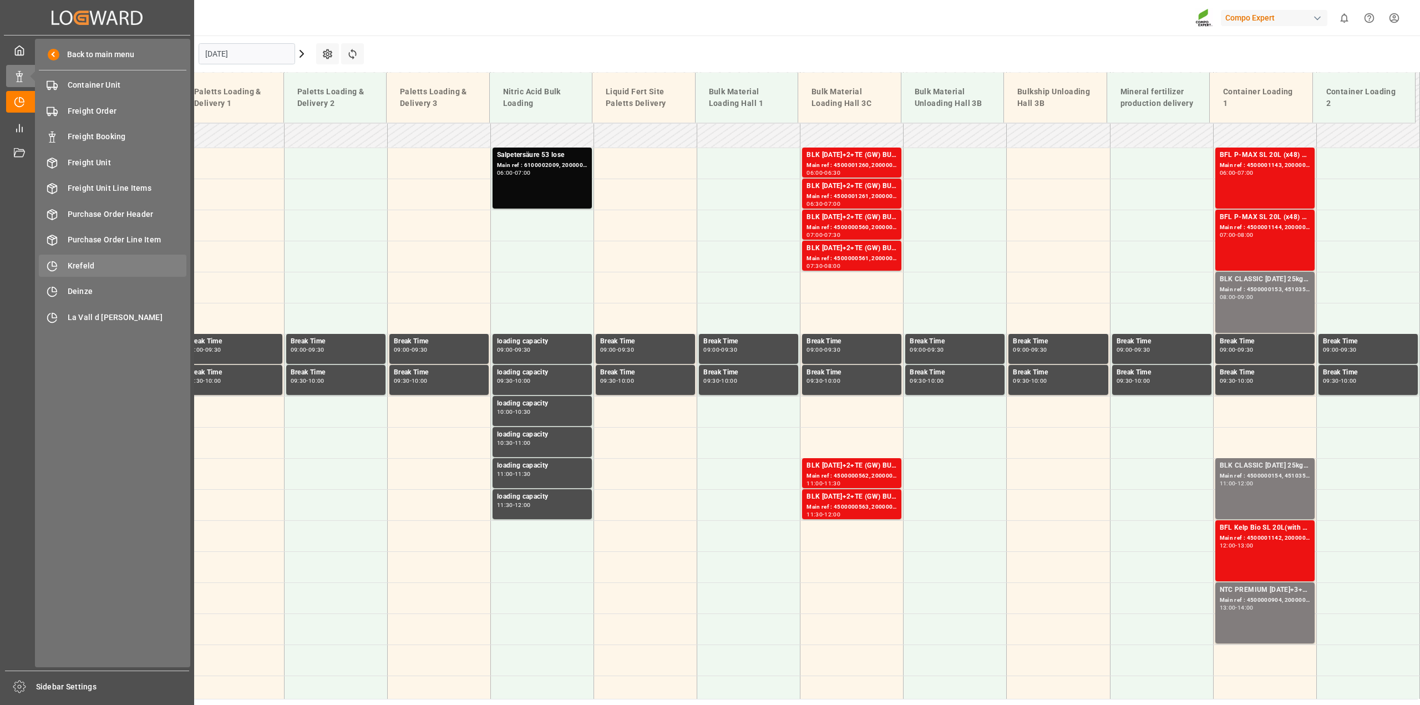
click at [99, 271] on span "Krefeld" at bounding box center [127, 266] width 119 height 12
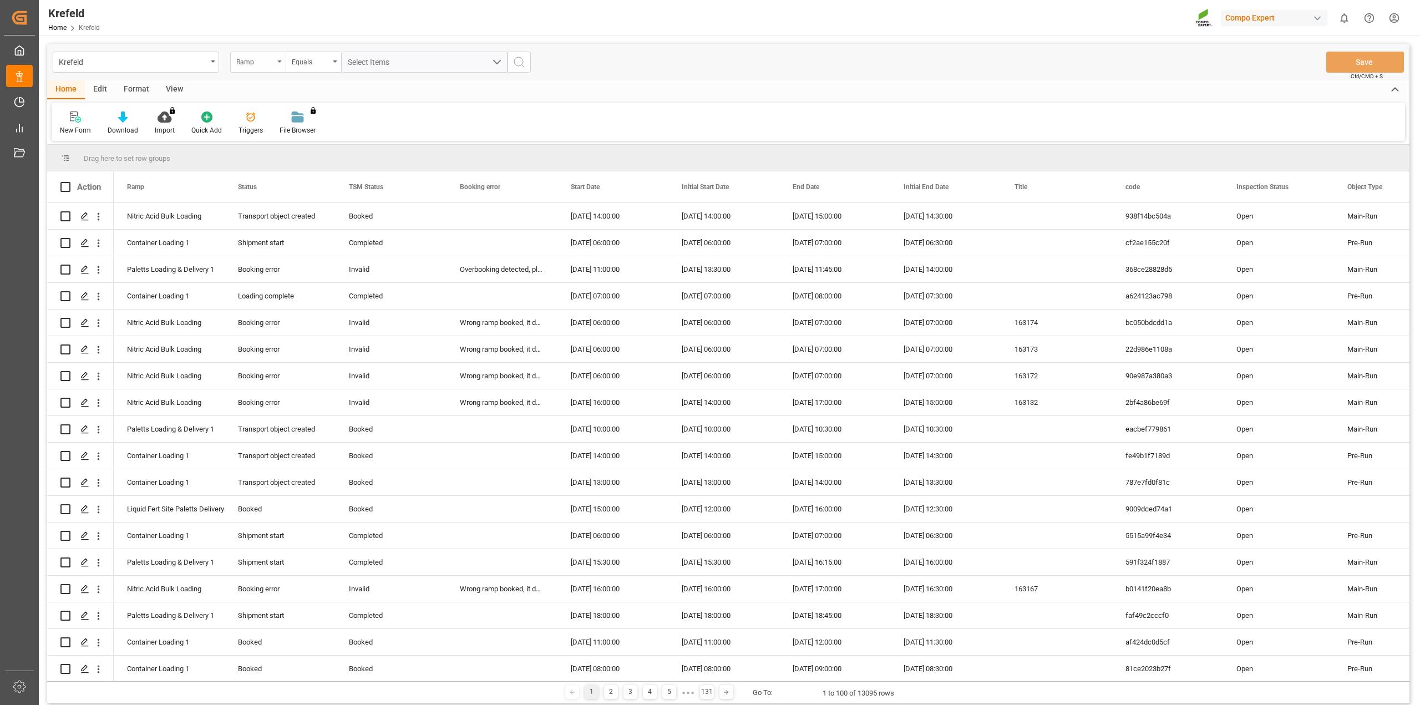
click at [251, 65] on div "Ramp" at bounding box center [255, 60] width 38 height 13
type input "sa"
click at [282, 120] on div "SAP Order Number" at bounding box center [313, 112] width 165 height 23
click at [310, 69] on div "Equals" at bounding box center [313, 62] width 55 height 21
click at [327, 129] on div "Fuzzy search" at bounding box center [368, 136] width 165 height 23
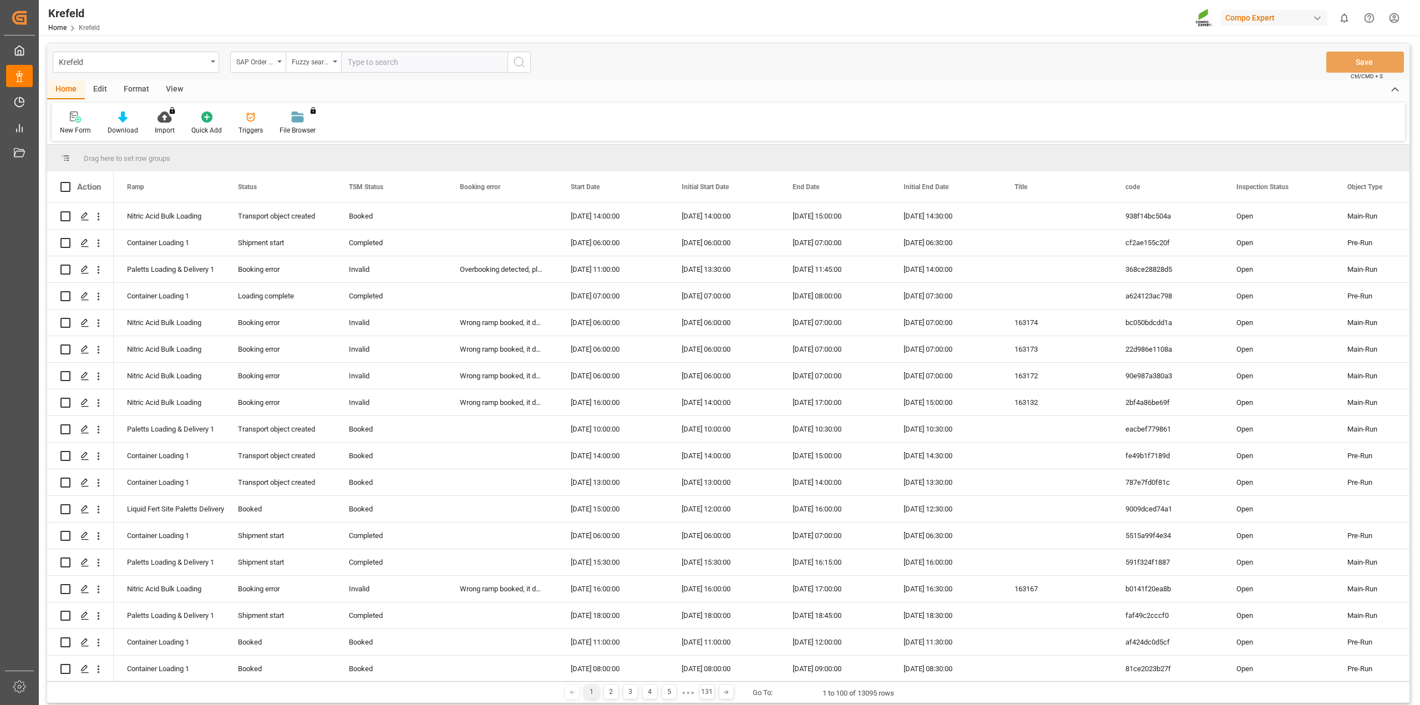
click at [375, 64] on input "text" at bounding box center [424, 62] width 166 height 21
type input "4510357914"
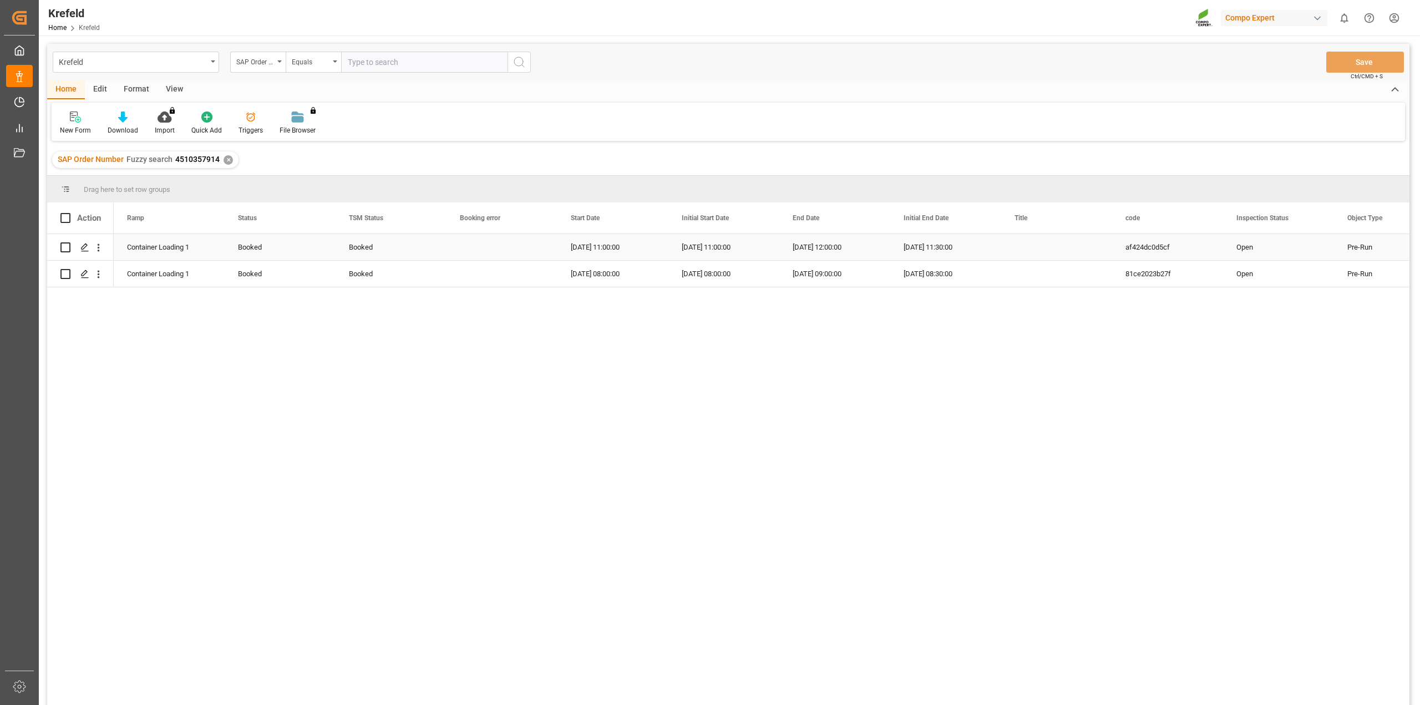
click at [264, 246] on div "Booked" at bounding box center [280, 248] width 84 height 26
click at [314, 252] on icon "open menu" at bounding box center [314, 253] width 13 height 13
click at [410, 327] on div "Container Loading 1 Booked Transport object created Truck registers at the ware…" at bounding box center [761, 473] width 1295 height 478
click at [375, 250] on div "Booked" at bounding box center [391, 248] width 84 height 26
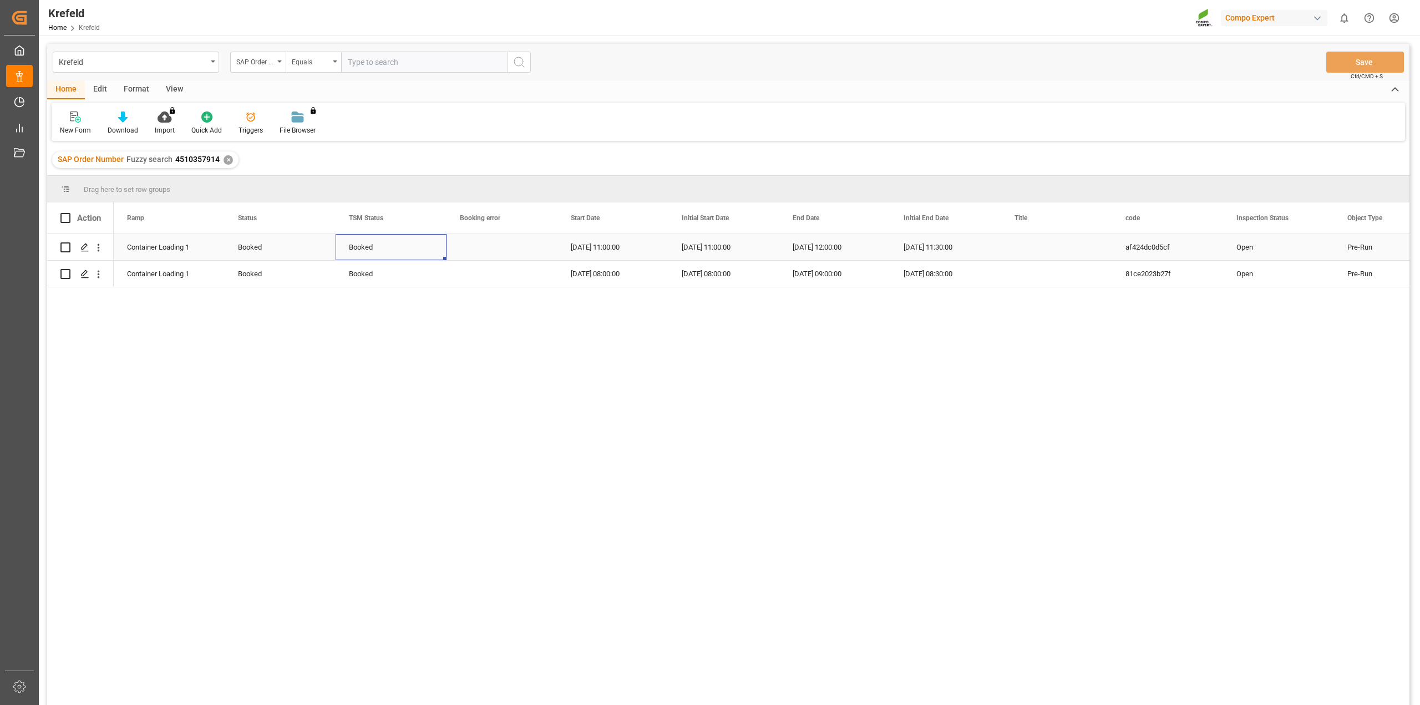
click at [375, 249] on div "Booked" at bounding box center [391, 248] width 84 height 26
click at [425, 250] on icon "open menu" at bounding box center [425, 253] width 13 height 13
click at [380, 391] on div "Cancelled" at bounding box center [391, 401] width 92 height 39
type input "Cancelled"
click at [477, 227] on div "Booking error" at bounding box center [497, 217] width 74 height 31
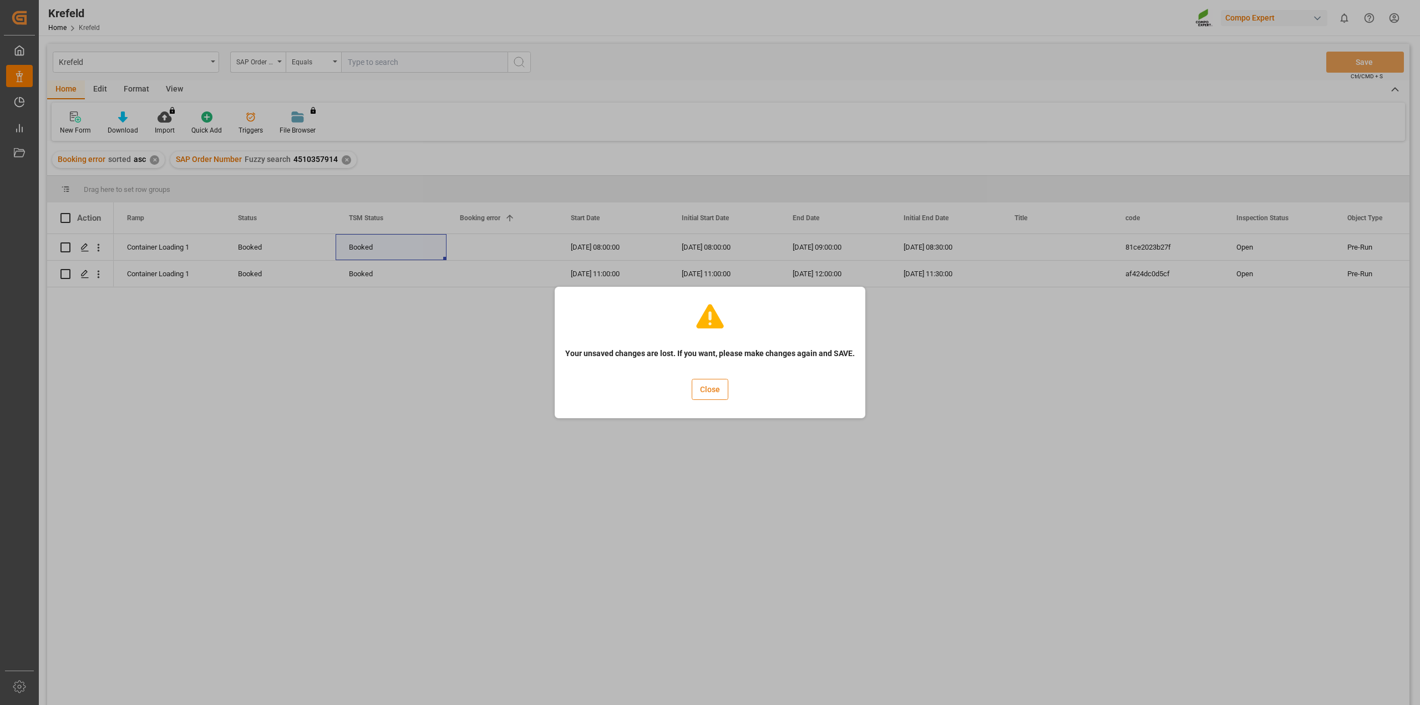
click at [725, 390] on button "Close" at bounding box center [710, 389] width 37 height 21
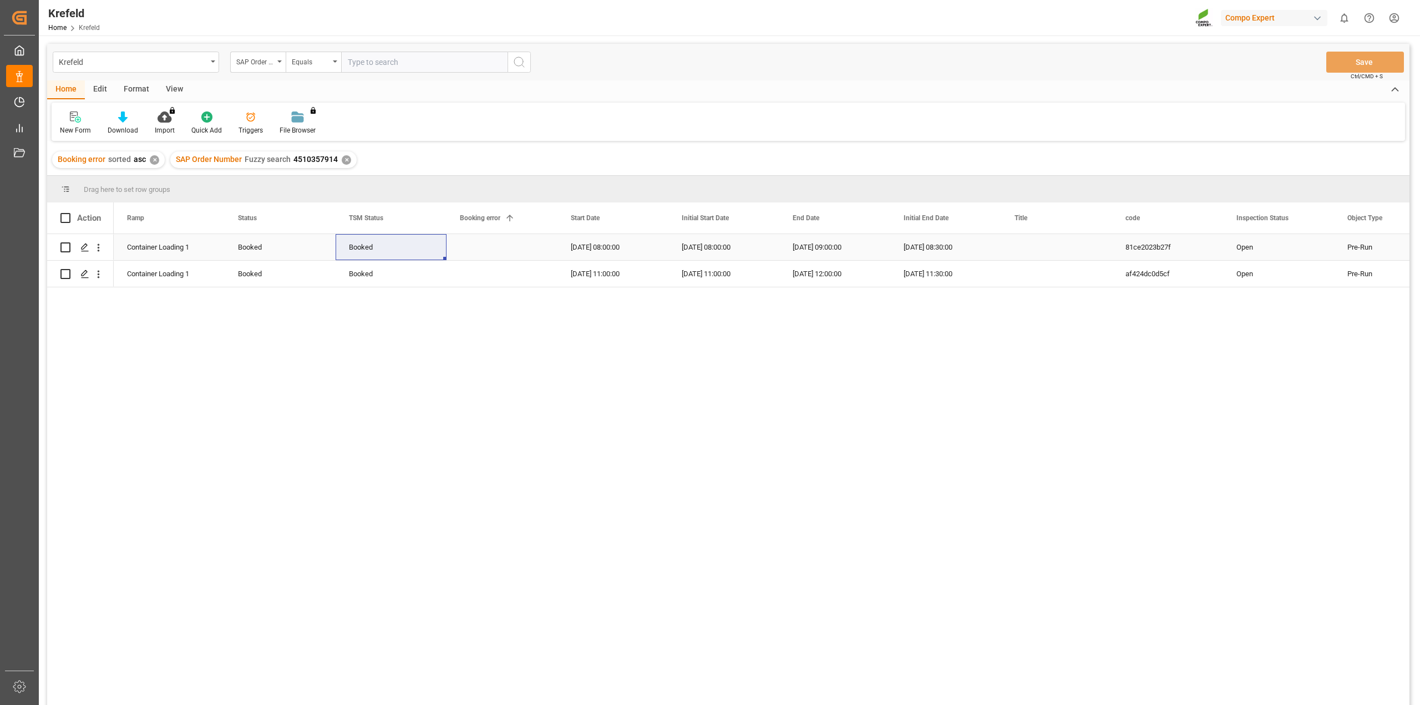
click at [400, 249] on div "Booked" at bounding box center [391, 248] width 84 height 26
click at [425, 254] on polyline "open menu" at bounding box center [426, 253] width 7 height 3
click at [367, 394] on div "Cancelled" at bounding box center [391, 401] width 92 height 39
type input "Cancelled"
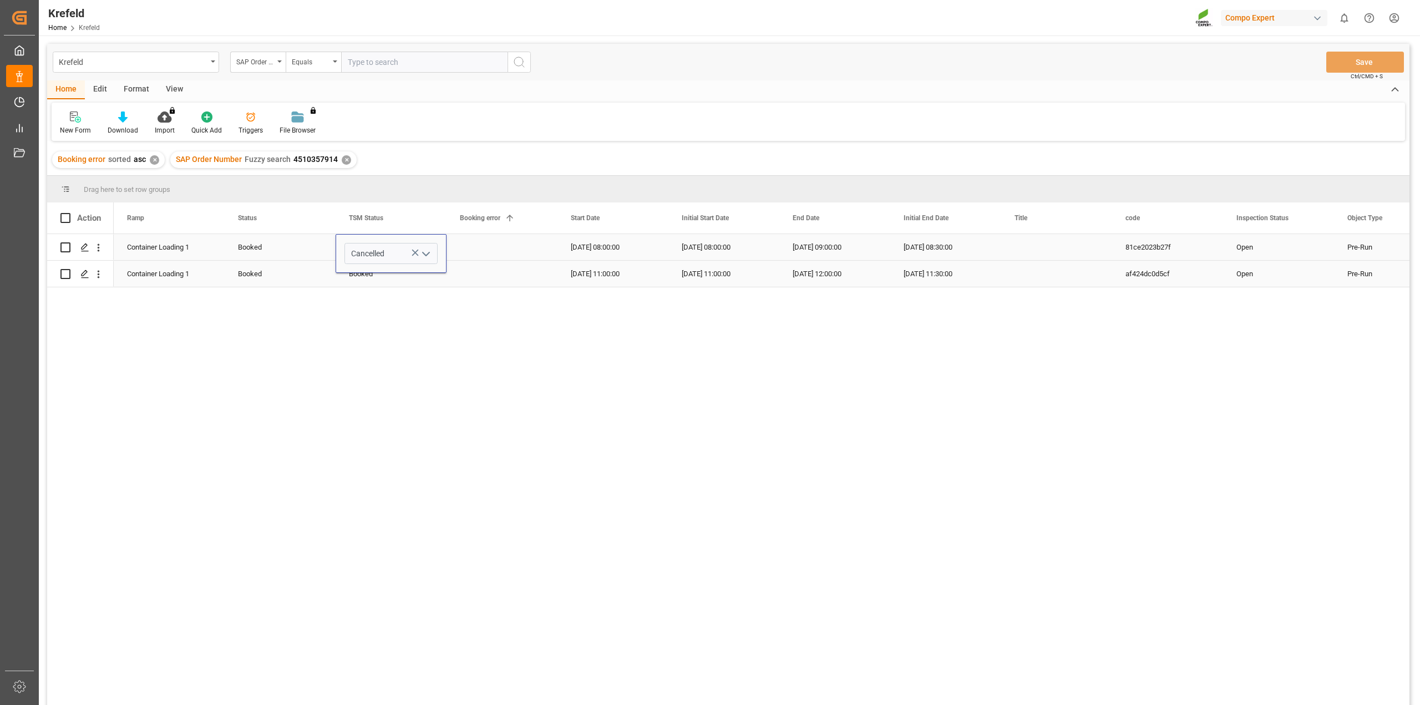
click at [467, 260] on div "Press SPACE to select this row." at bounding box center [501, 247] width 111 height 26
click at [387, 276] on div "Booked" at bounding box center [391, 274] width 84 height 26
click at [424, 269] on icon "open menu" at bounding box center [425, 267] width 13 height 13
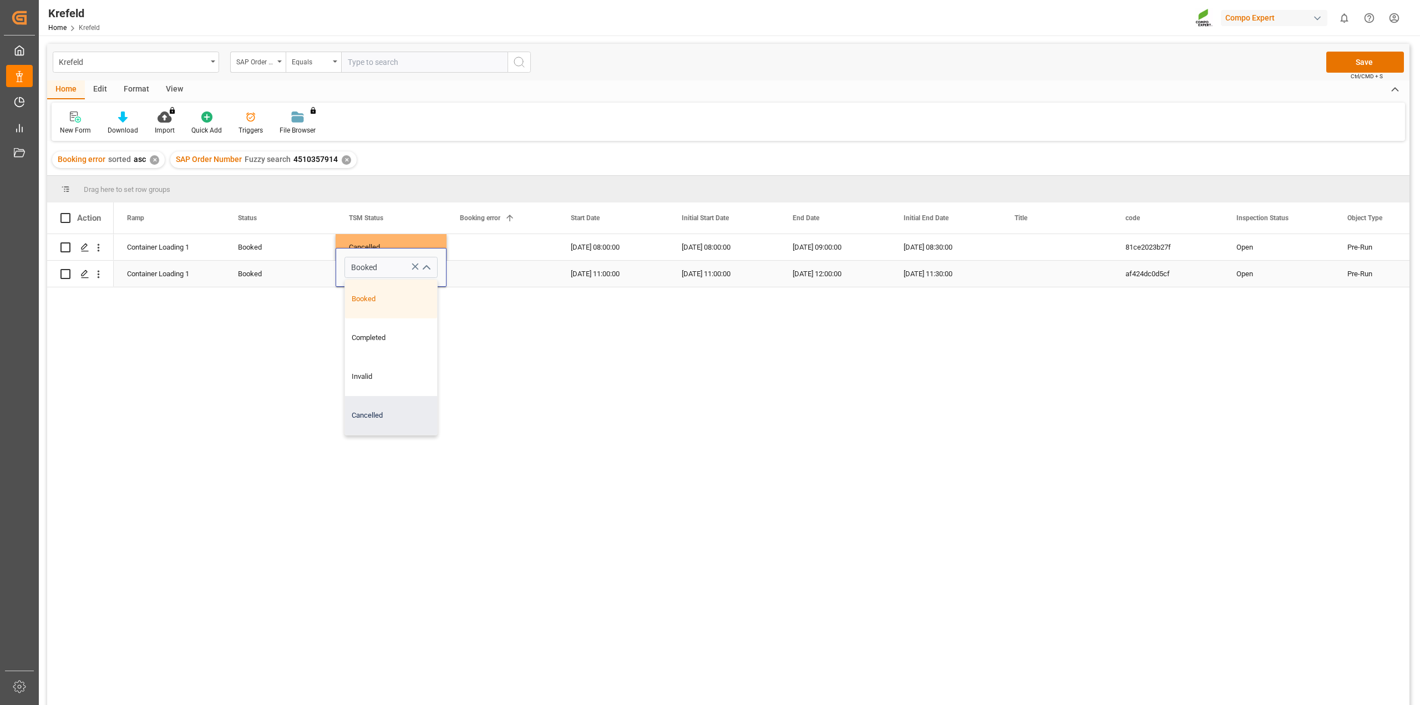
click at [369, 423] on div "Cancelled" at bounding box center [391, 415] width 92 height 39
type input "Cancelled"
click at [477, 380] on div "Container Loading 1 Booked Cancelled [DATE] 08:00:00 [DATE] 08:00:00 [DATE] 09:…" at bounding box center [761, 473] width 1295 height 478
click at [490, 278] on div "Press SPACE to select this row." at bounding box center [501, 274] width 111 height 26
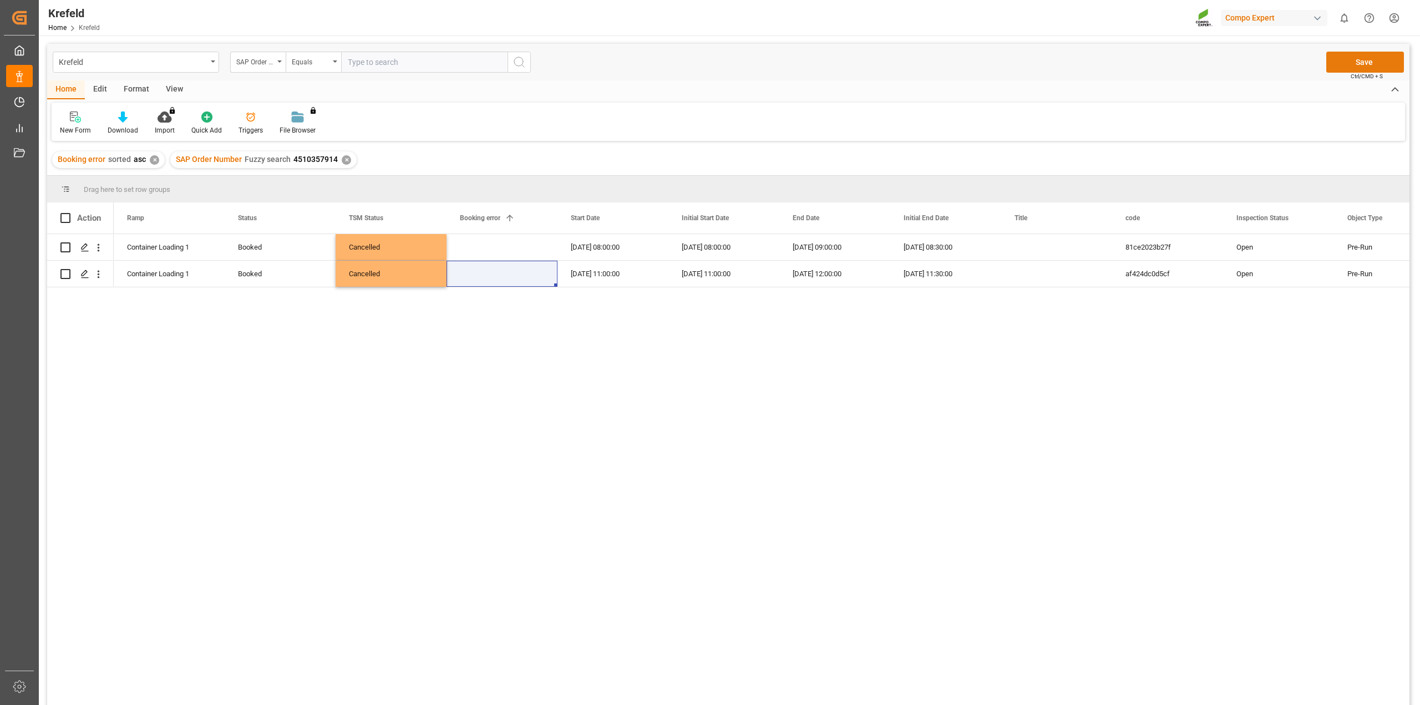
click at [1064, 64] on button "Save" at bounding box center [1365, 62] width 78 height 21
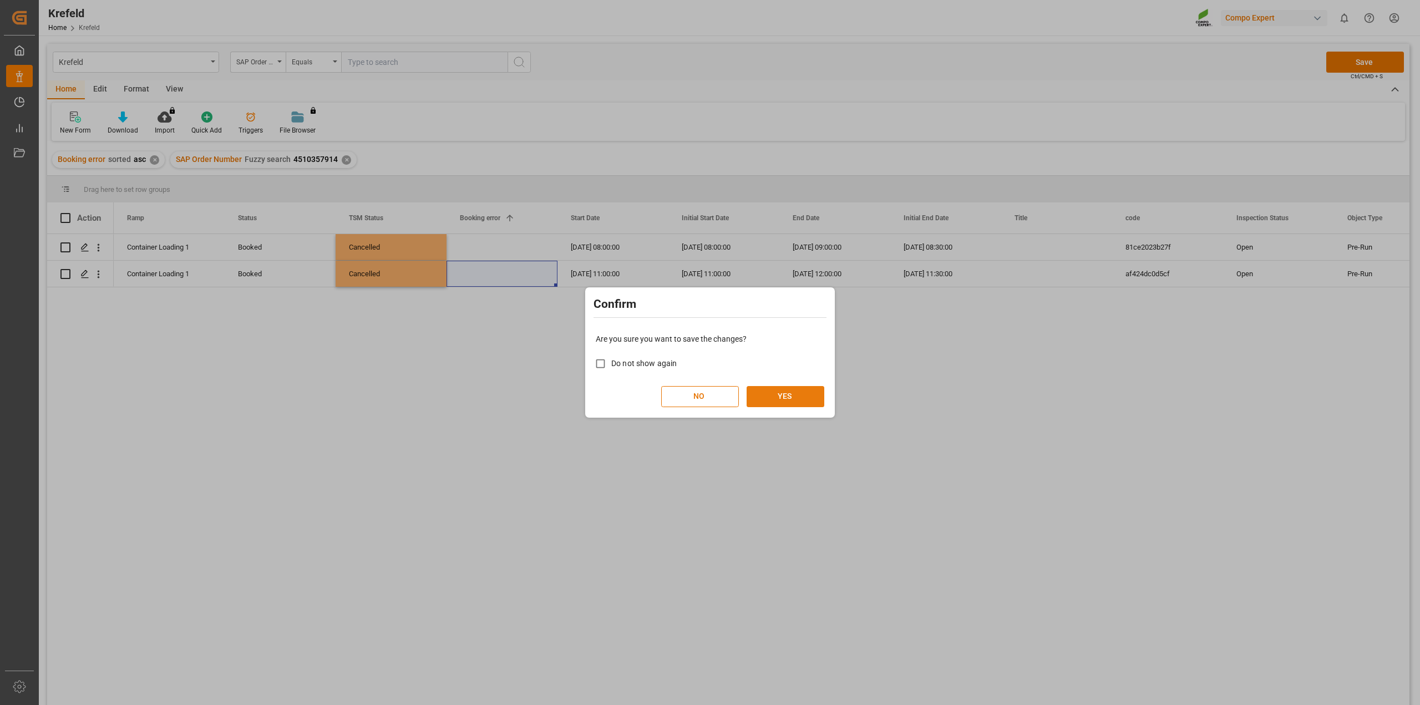
click at [787, 392] on button "YES" at bounding box center [785, 396] width 78 height 21
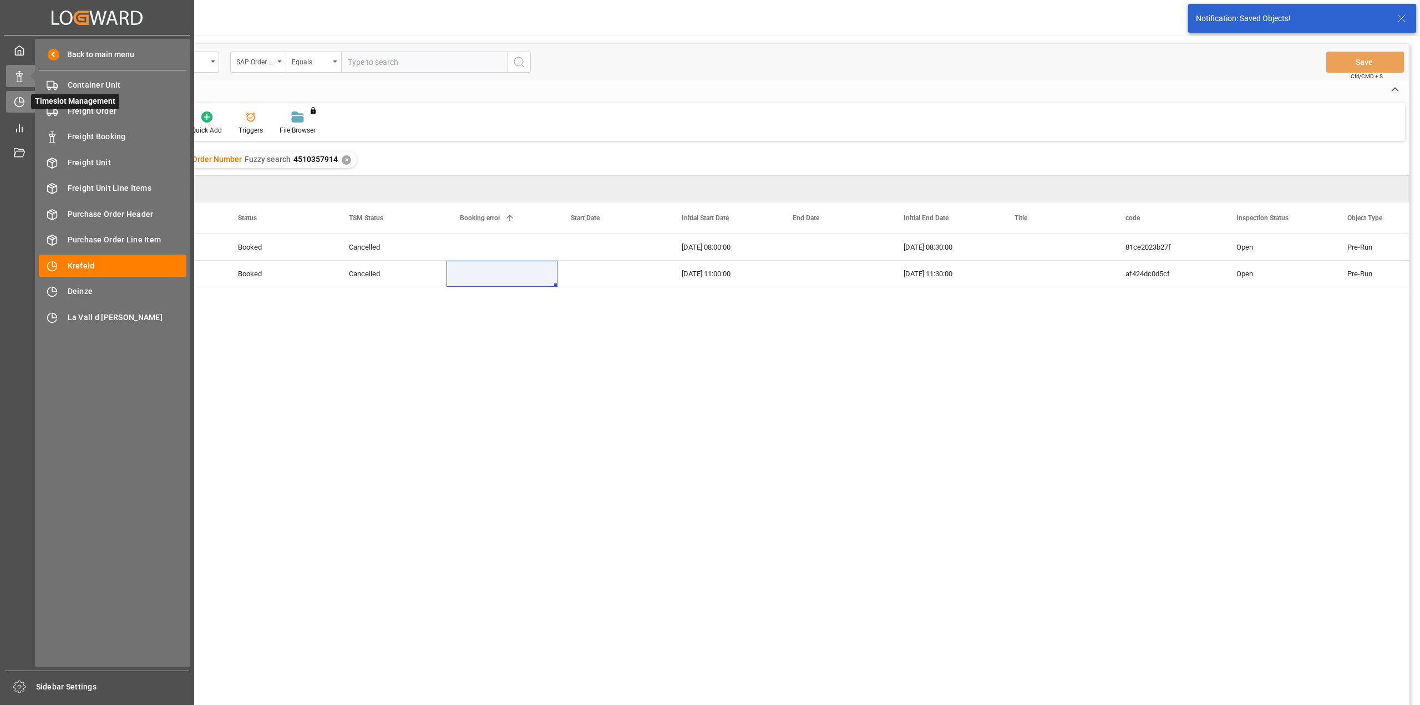
click at [22, 97] on icon at bounding box center [19, 101] width 11 height 11
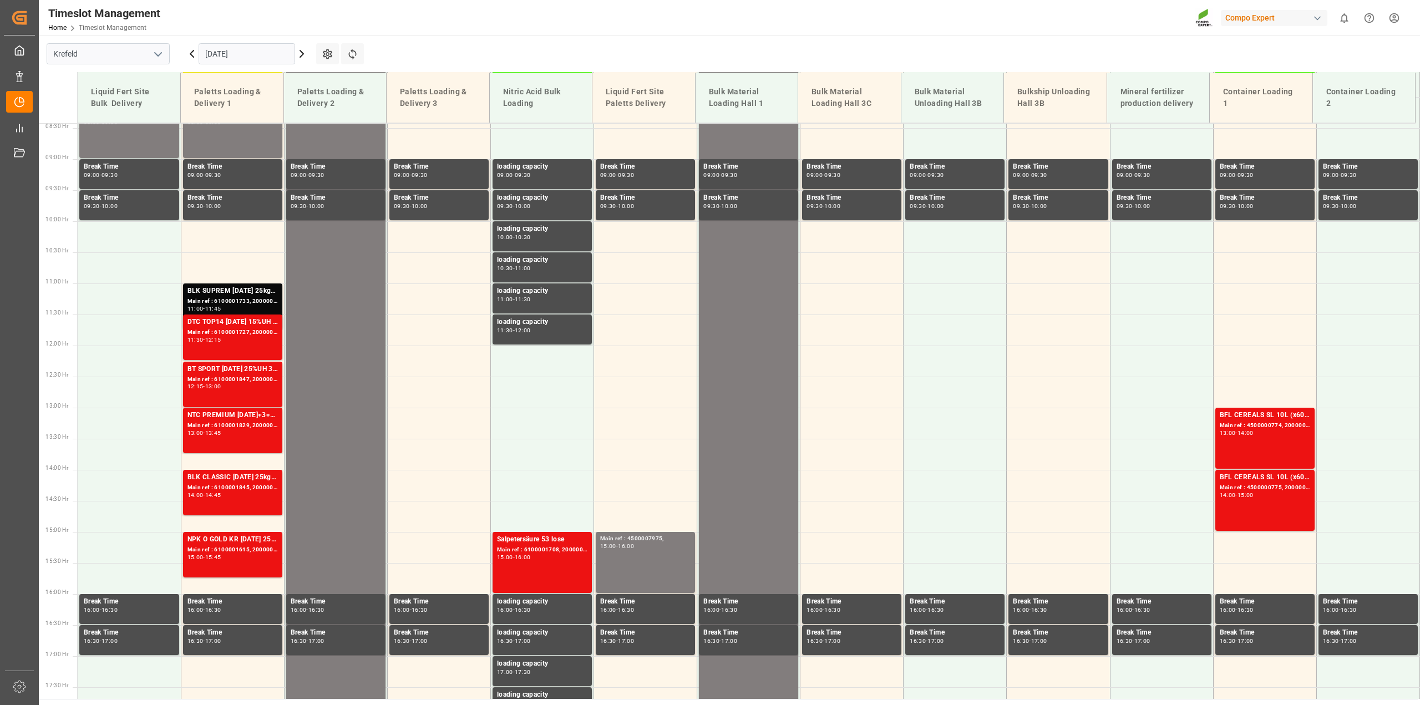
click at [246, 54] on input "[DATE]" at bounding box center [247, 53] width 96 height 21
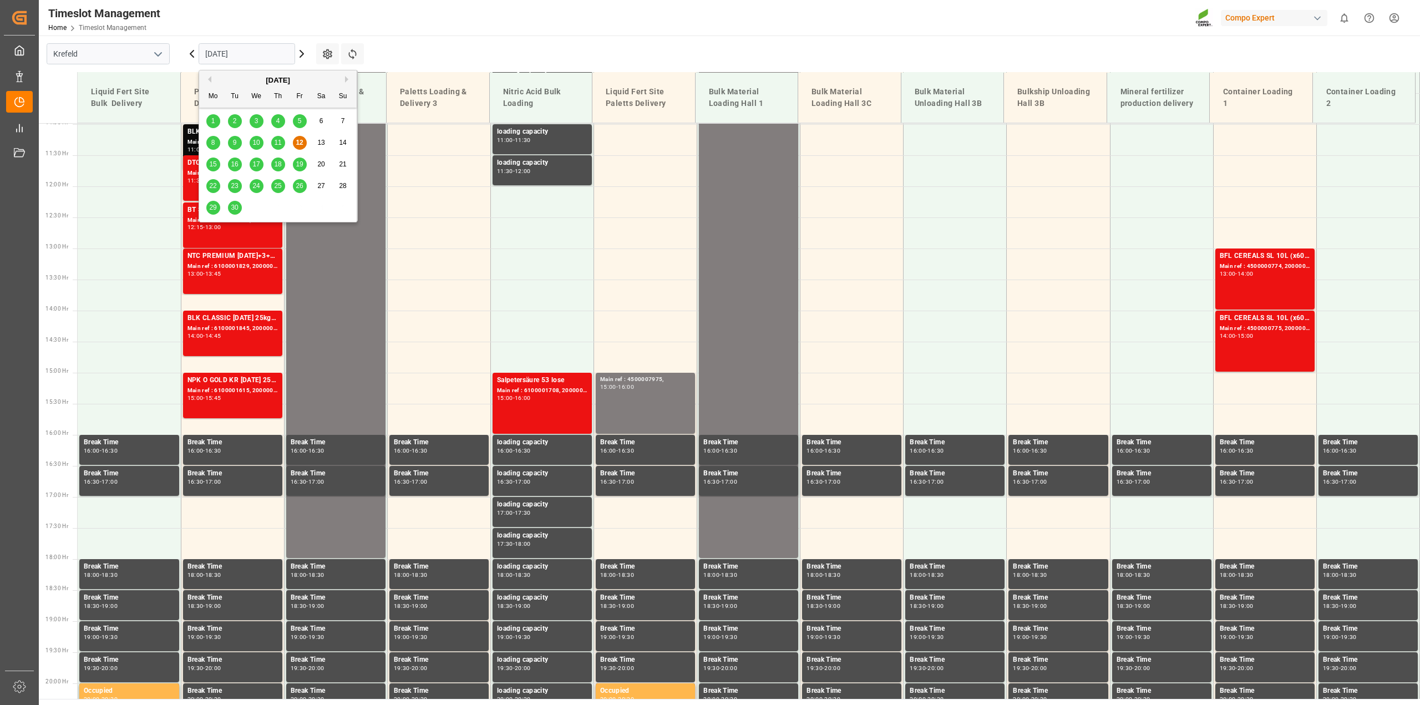
scroll to position [688, 0]
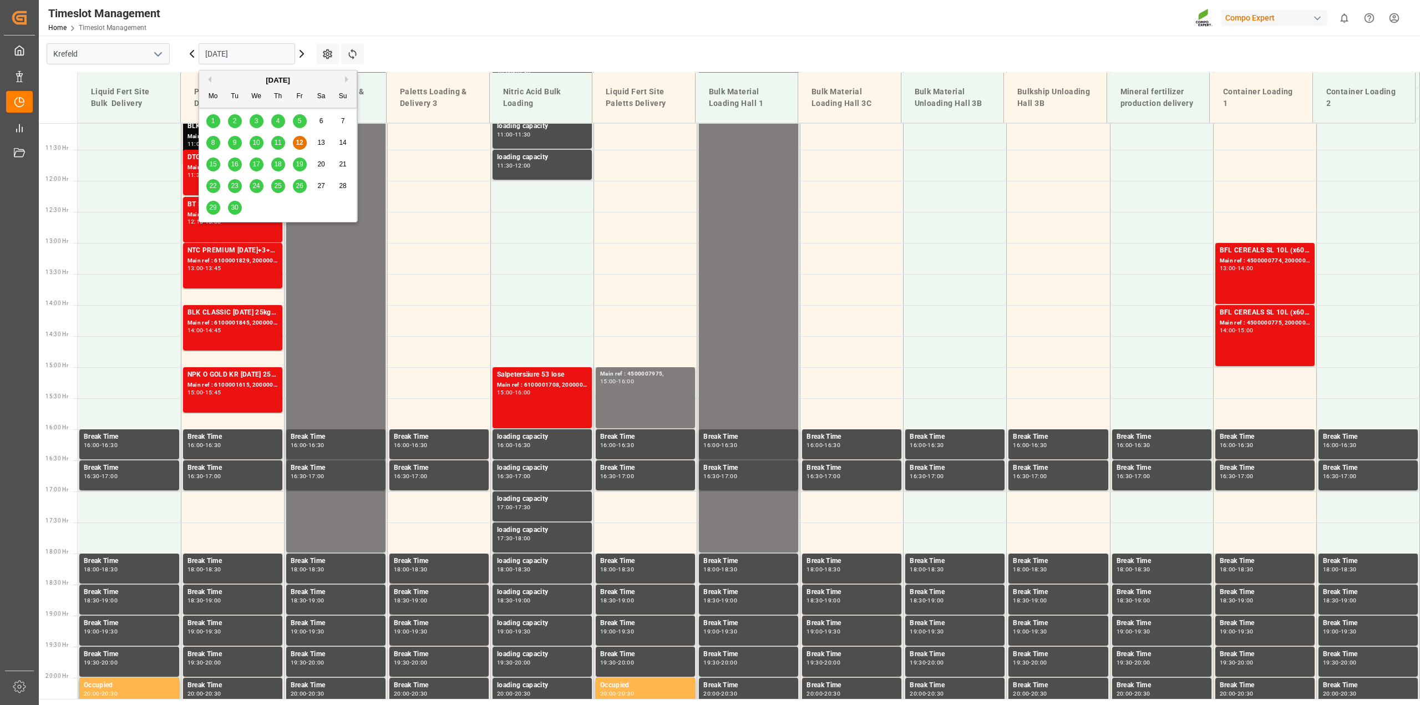
click at [236, 187] on span "23" at bounding box center [234, 186] width 7 height 8
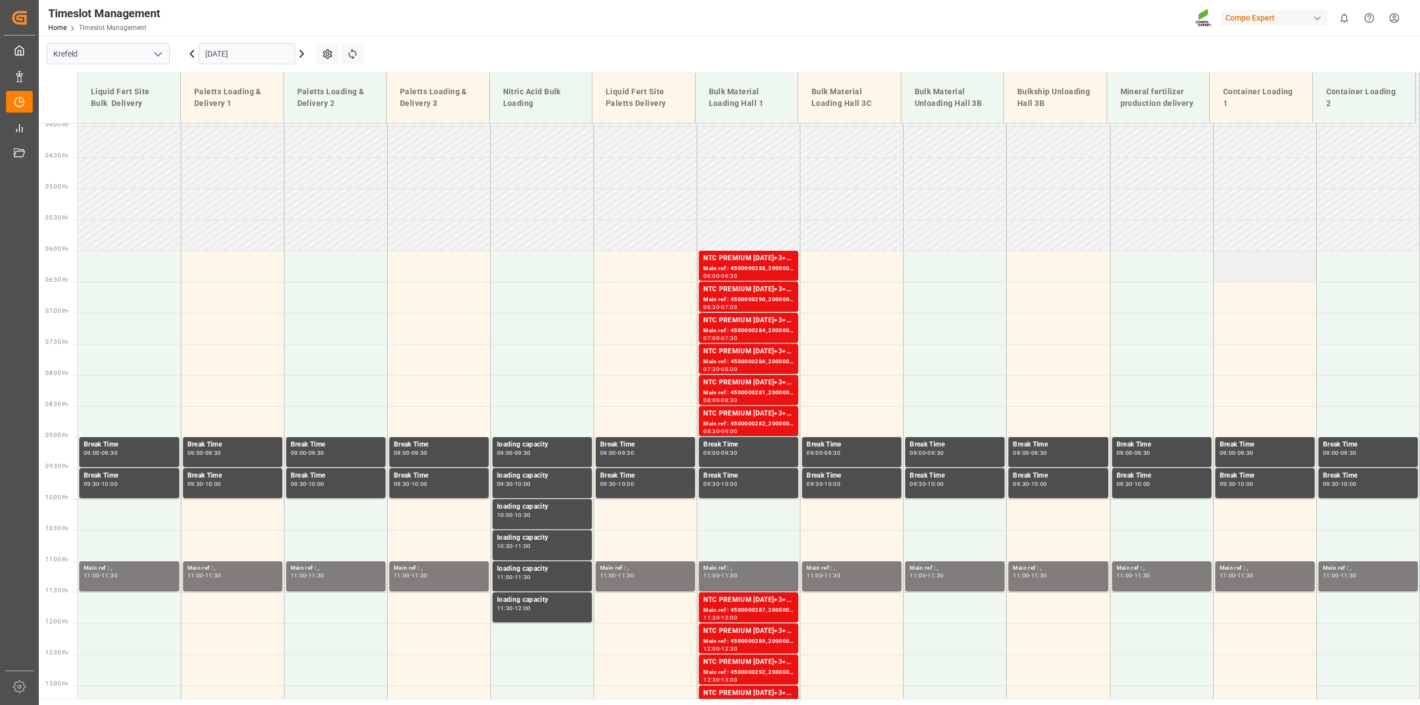
scroll to position [245, 0]
click at [1064, 268] on td at bounding box center [1264, 266] width 103 height 31
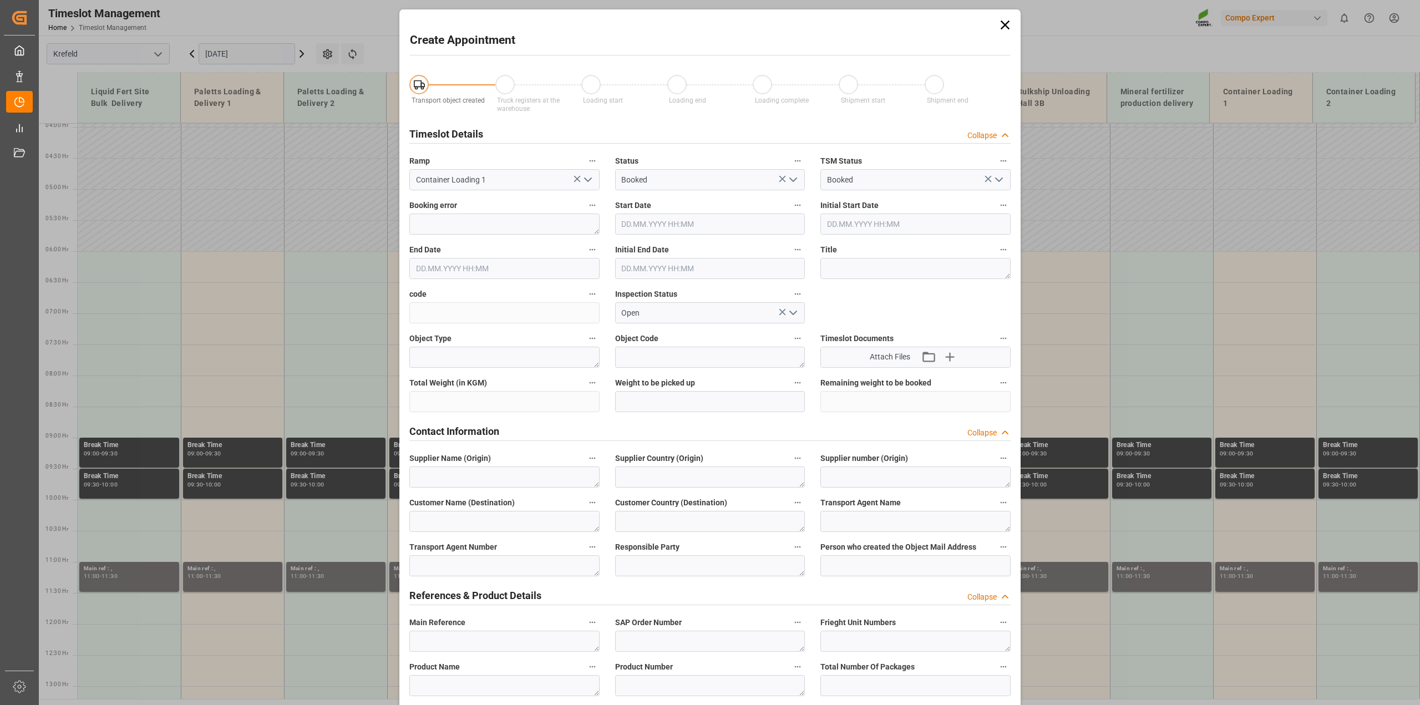
type input "[DATE] 06:00"
type input "[DATE] 06:30"
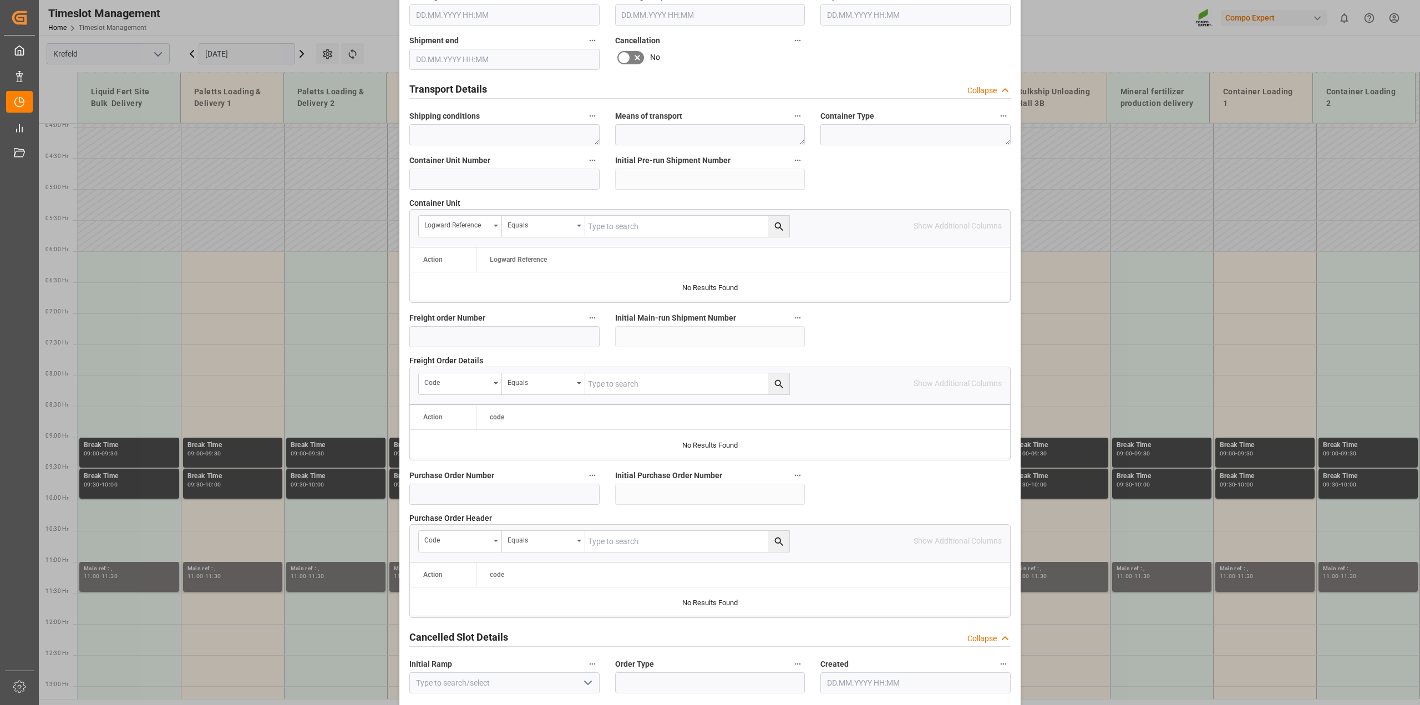
scroll to position [834, 0]
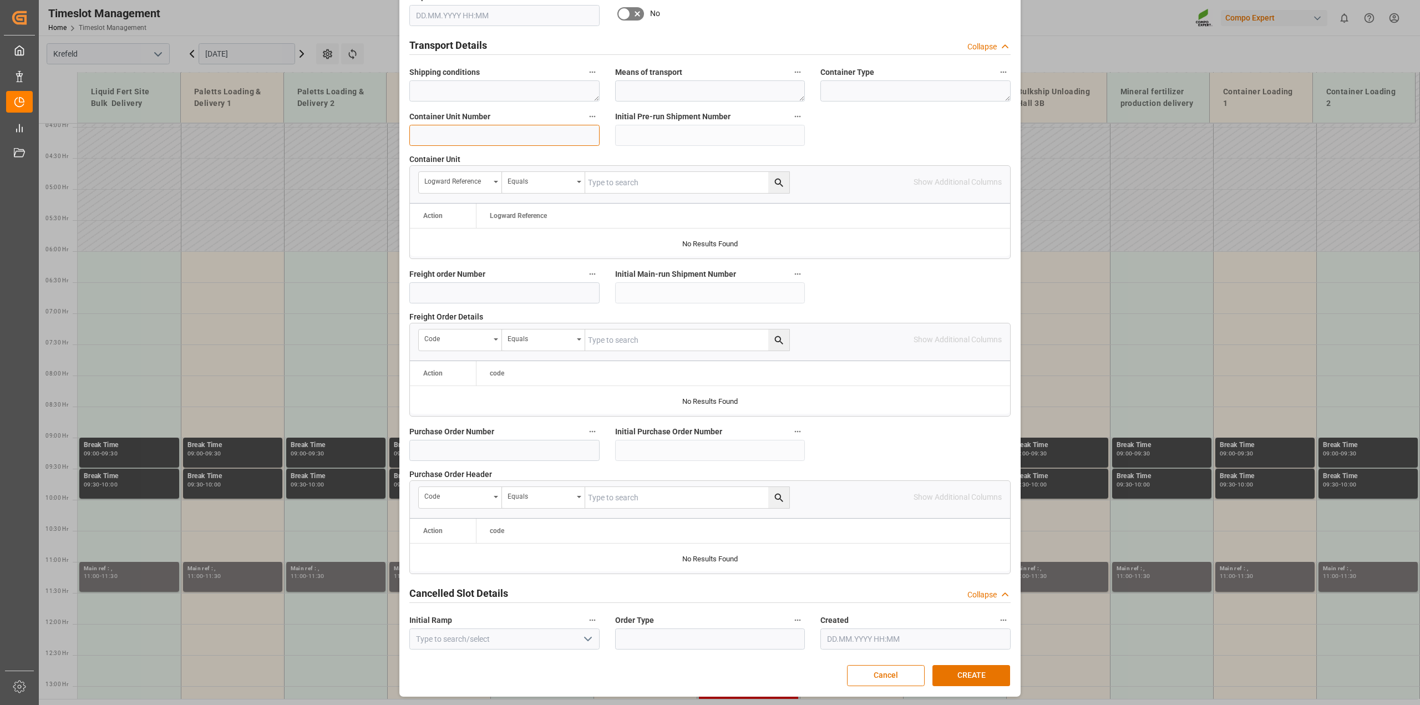
click at [492, 143] on input at bounding box center [504, 135] width 190 height 21
type input "4500000153"
click at [964, 505] on button "CREATE" at bounding box center [971, 675] width 78 height 21
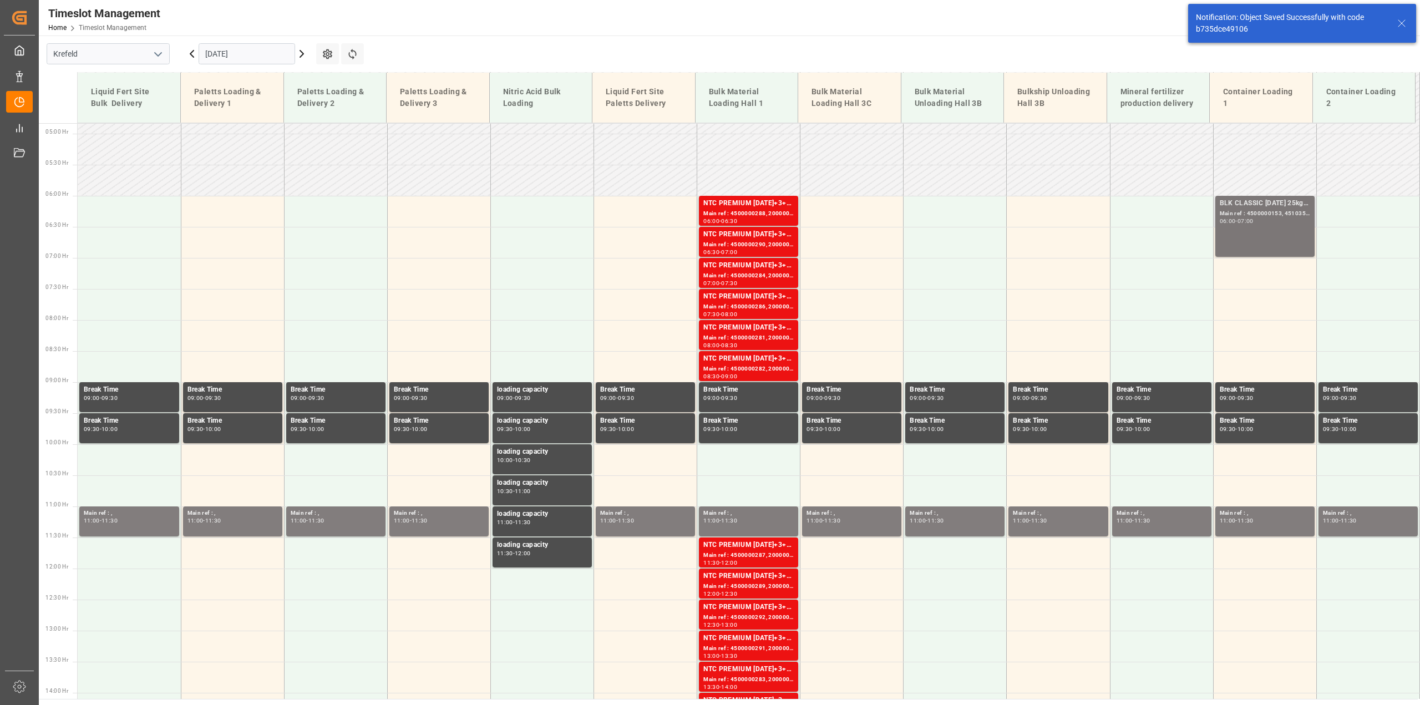
scroll to position [315, 0]
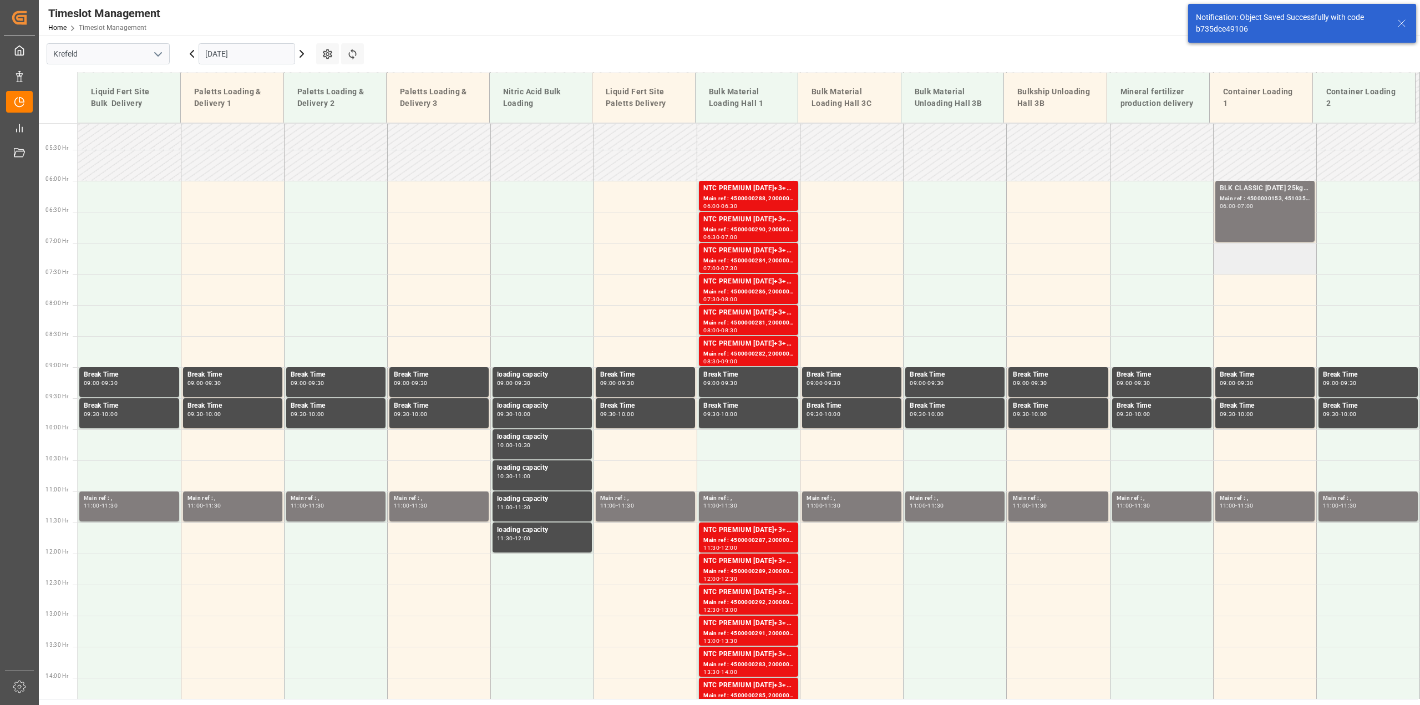
click at [1064, 260] on td at bounding box center [1264, 258] width 103 height 31
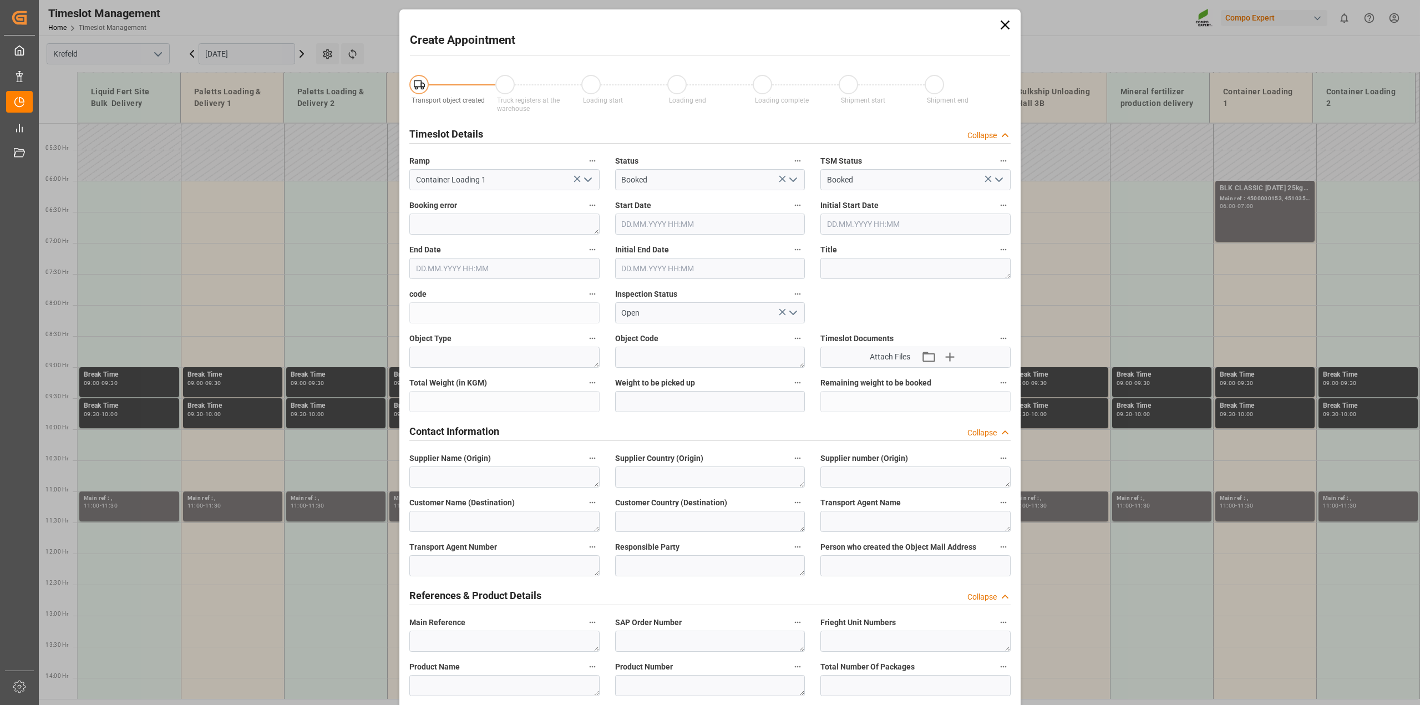
type input "[DATE] 07:00"
type input "[DATE] 07:30"
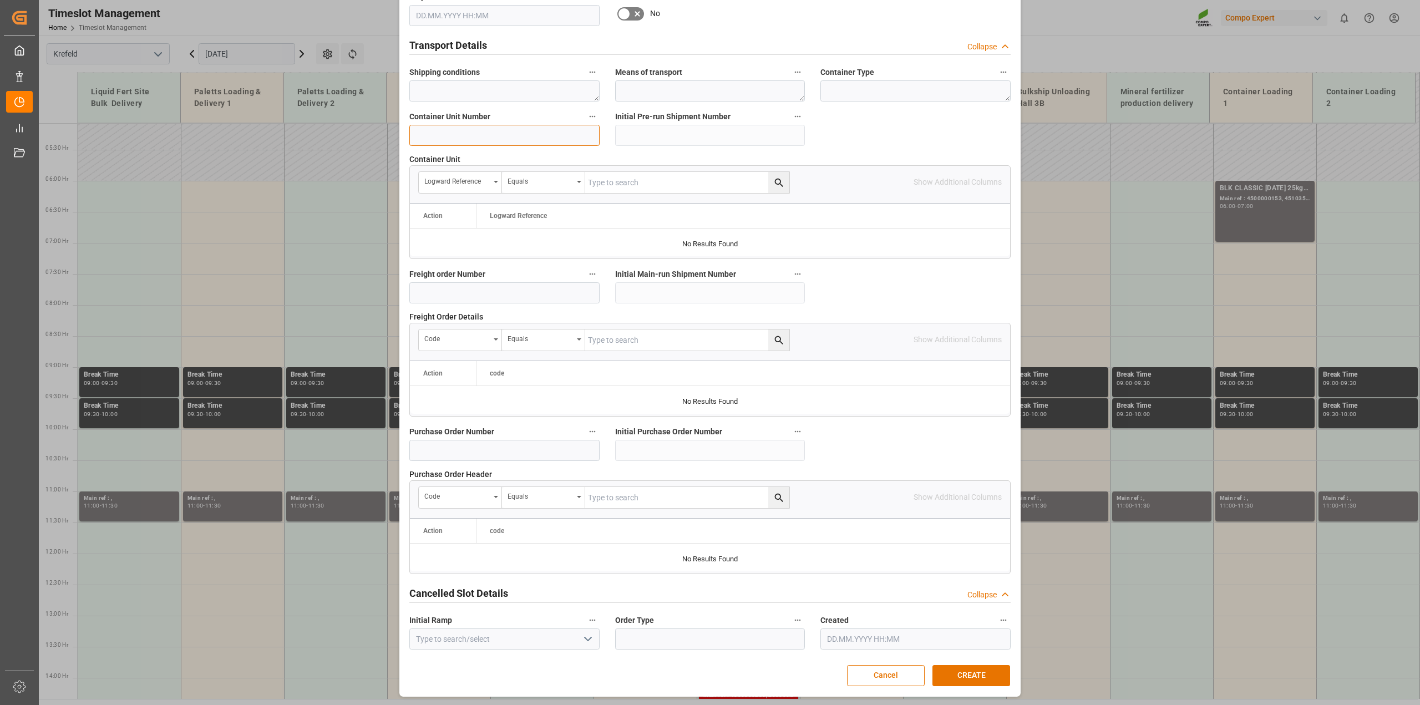
click at [482, 139] on input at bounding box center [504, 135] width 190 height 21
type input "4500000154"
click at [993, 505] on button "CREATE" at bounding box center [971, 675] width 78 height 21
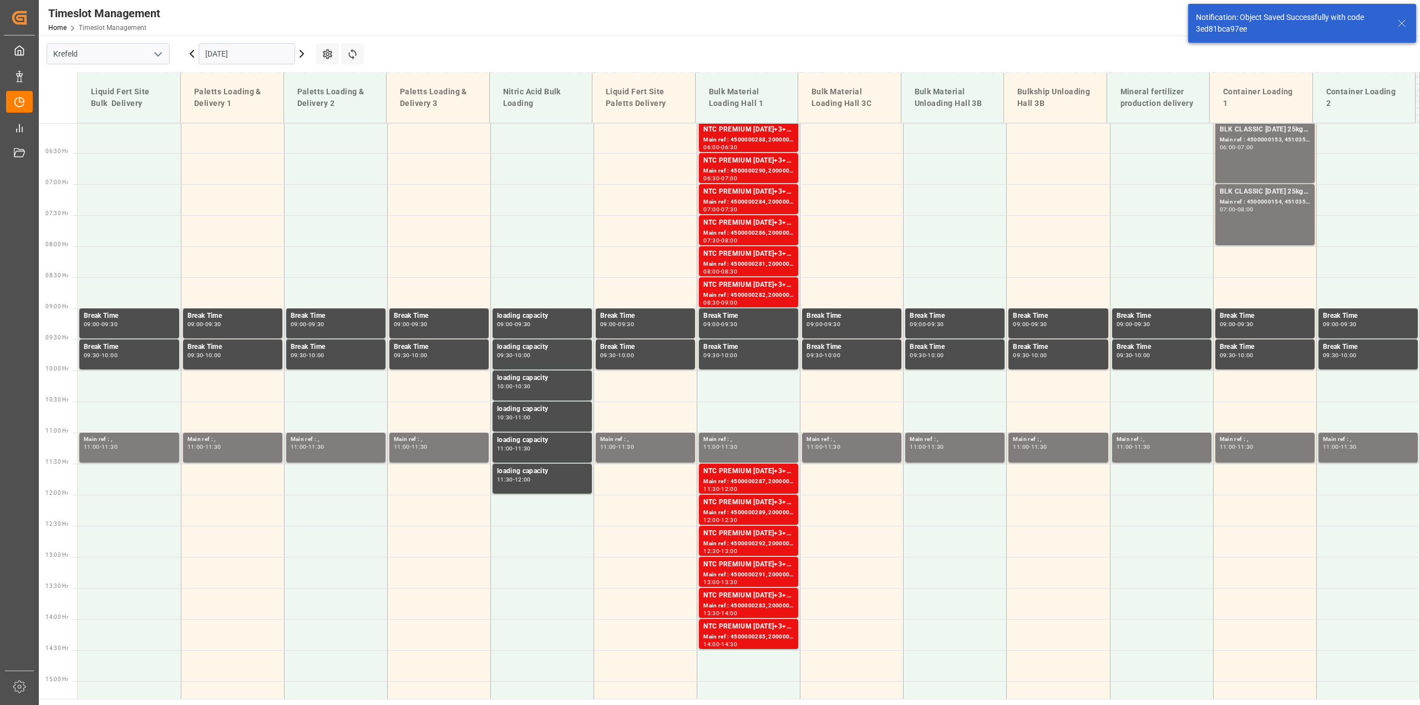
scroll to position [377, 0]
